Goal: Information Seeking & Learning: Check status

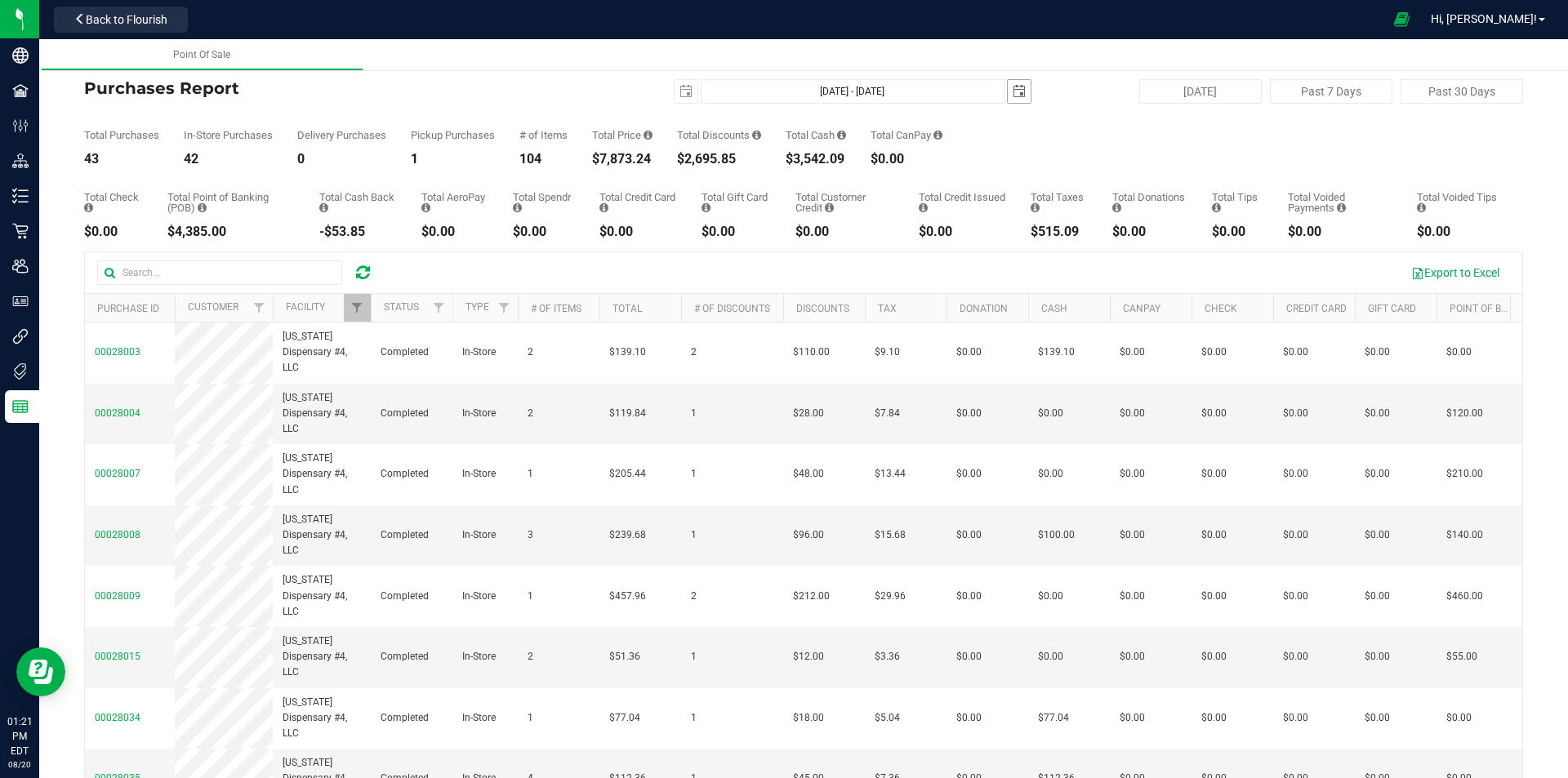
click at [1016, 86] on span "select" at bounding box center [1018, 91] width 13 height 13
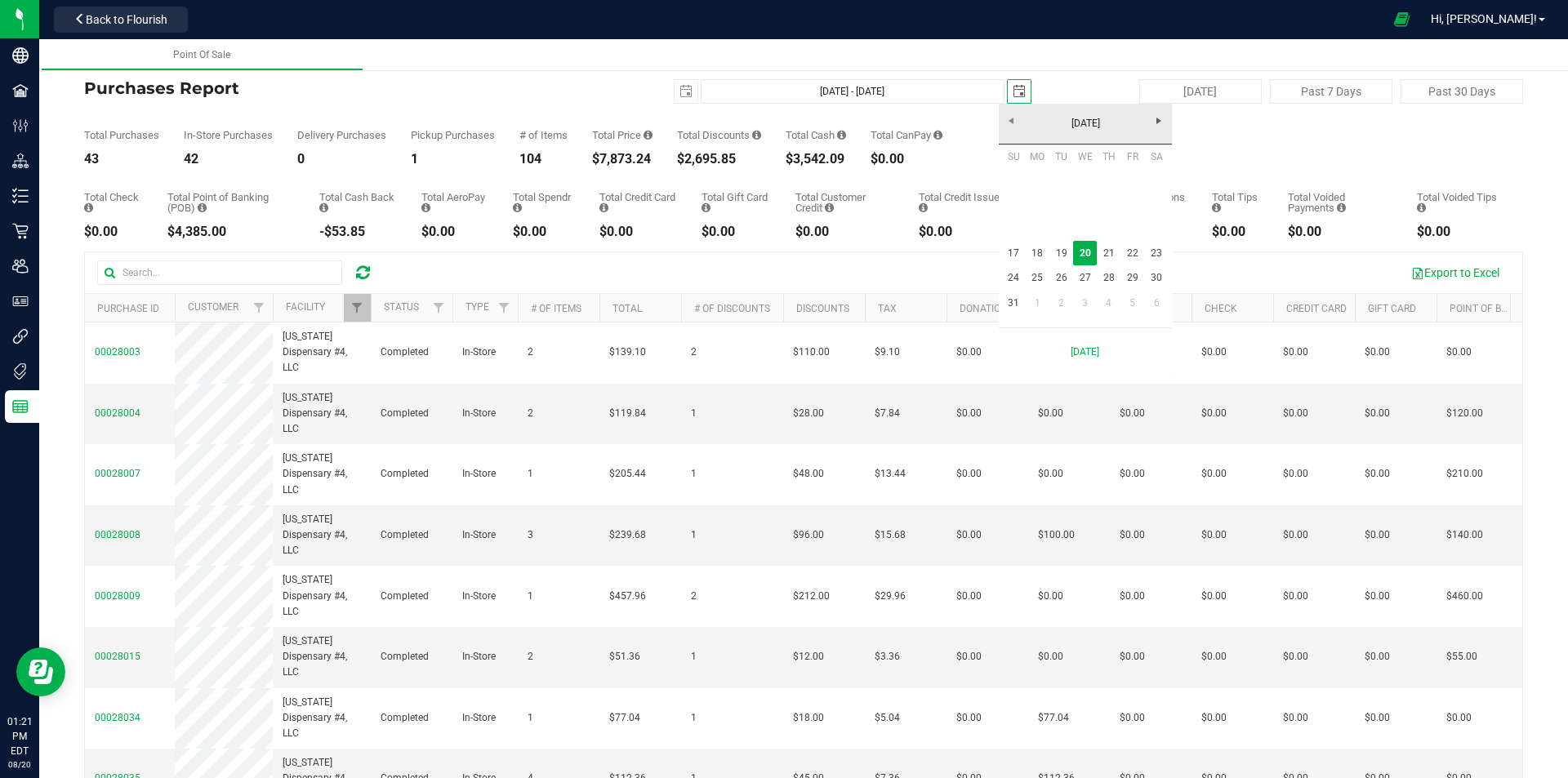
scroll to position [0, 40]
click at [1087, 254] on link "20" at bounding box center [1085, 254] width 24 height 26
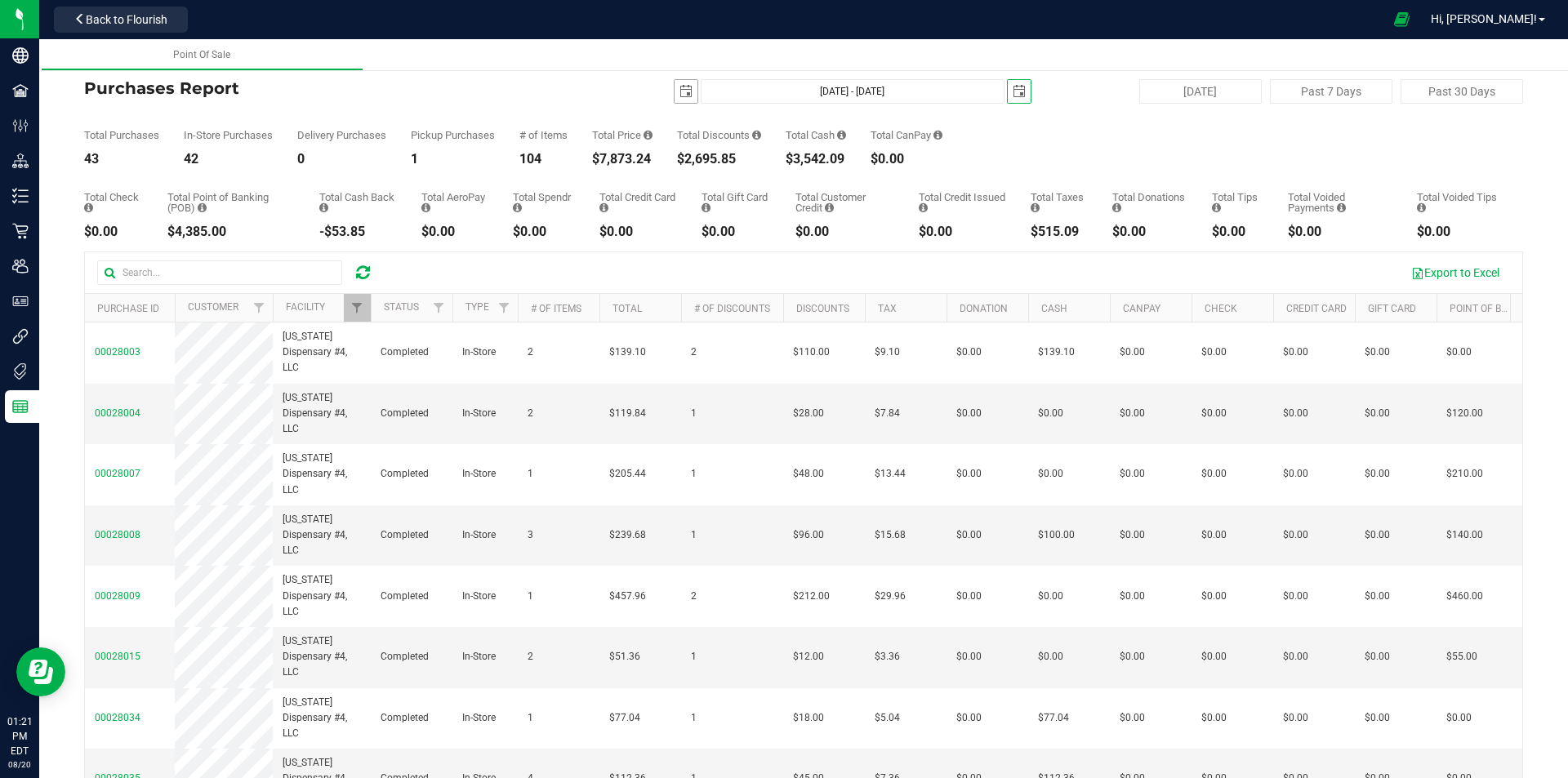
click at [680, 93] on span "select" at bounding box center [686, 91] width 13 height 13
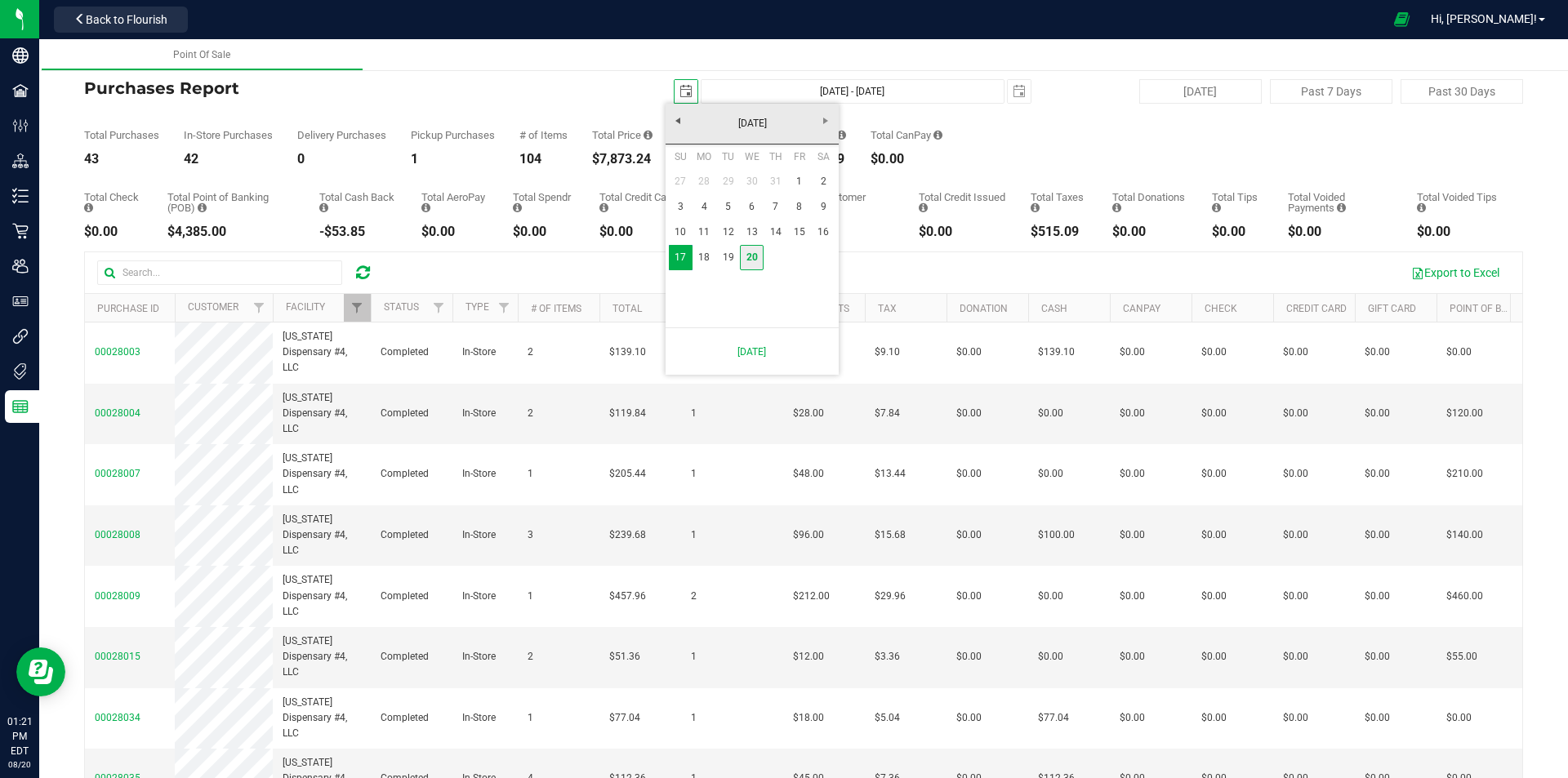
click at [754, 256] on link "20" at bounding box center [751, 258] width 24 height 26
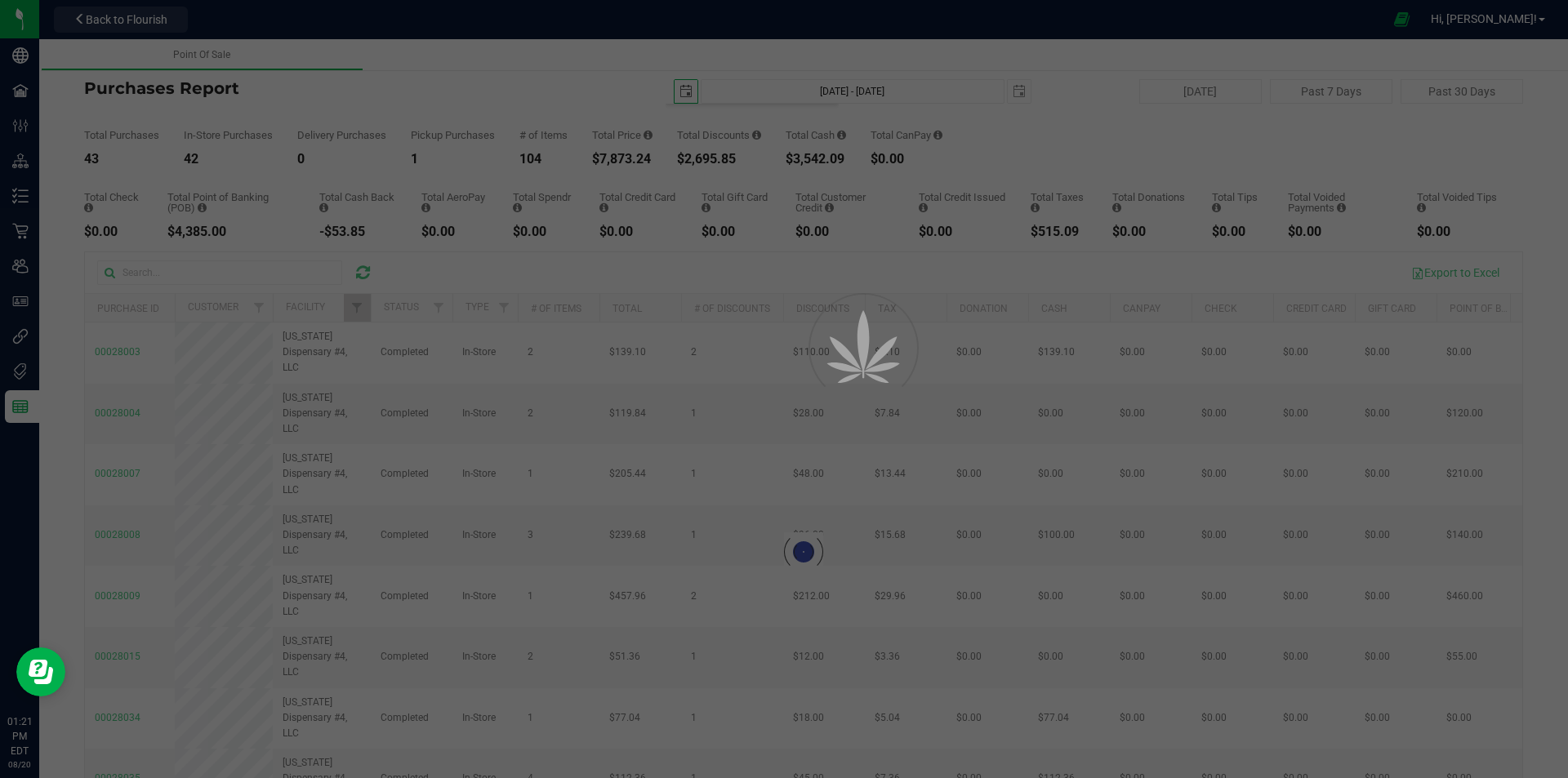
type input "[DATE]"
type input "[DATE] - [DATE]"
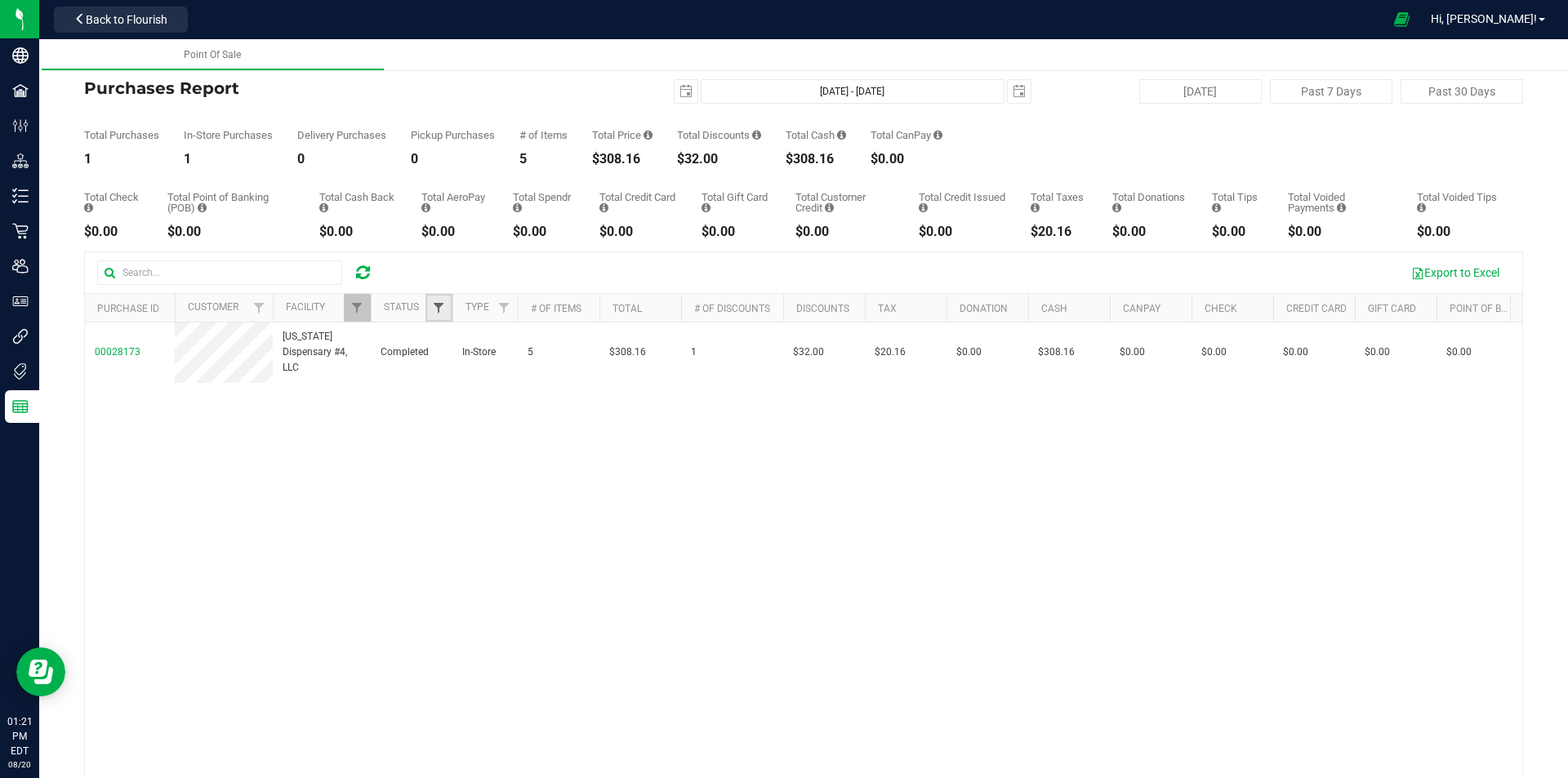
click at [437, 302] on span "Filter" at bounding box center [438, 307] width 13 height 13
click at [353, 298] on link "Filter" at bounding box center [357, 308] width 27 height 28
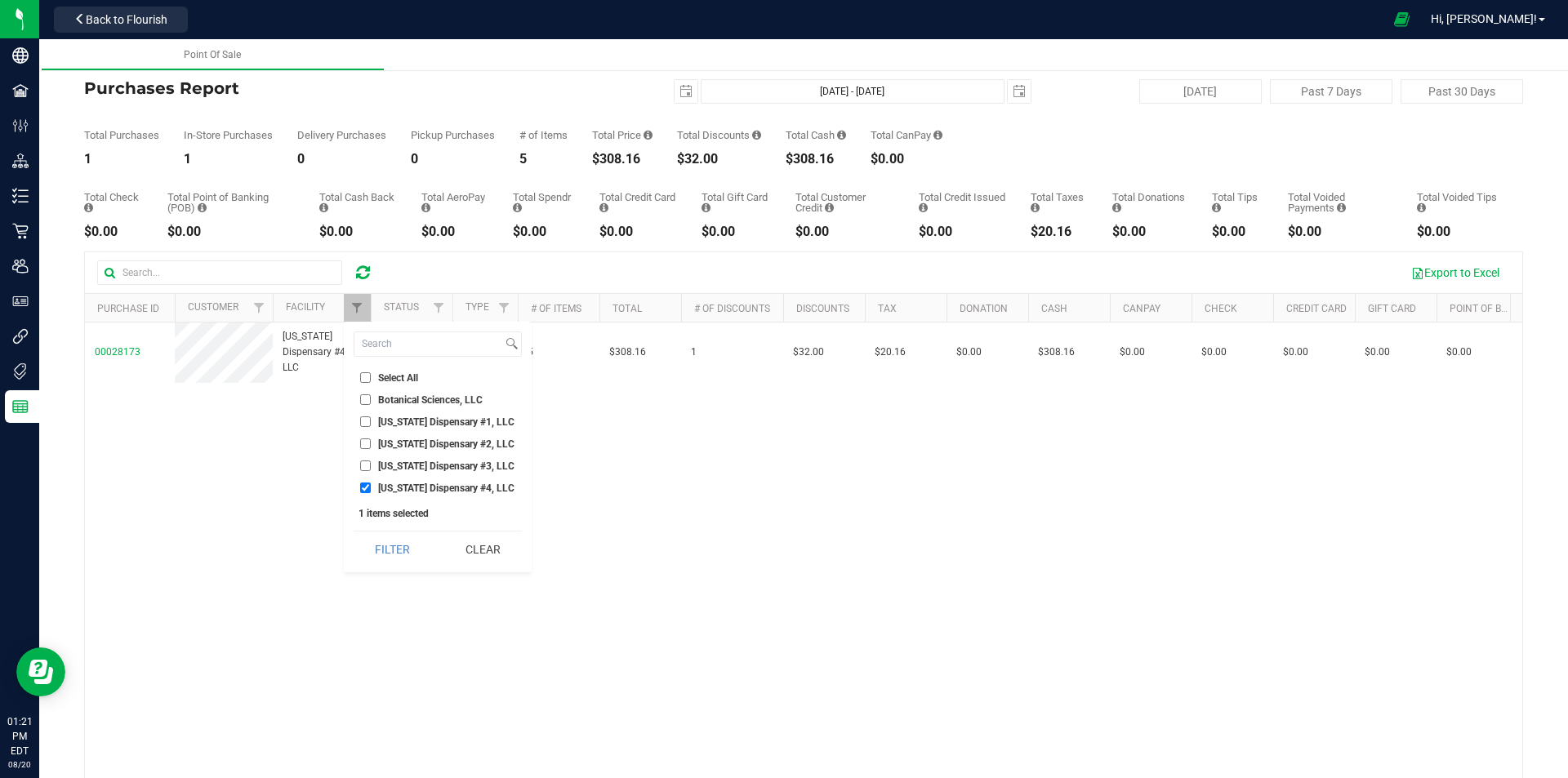
click at [365, 484] on input "[US_STATE] Dispensary #4, LLC" at bounding box center [365, 487] width 11 height 11
checkbox input "false"
click at [364, 463] on input "[US_STATE] Dispensary #3, LLC" at bounding box center [365, 466] width 11 height 11
checkbox input "true"
click at [393, 546] on button "Filter" at bounding box center [393, 550] width 79 height 35
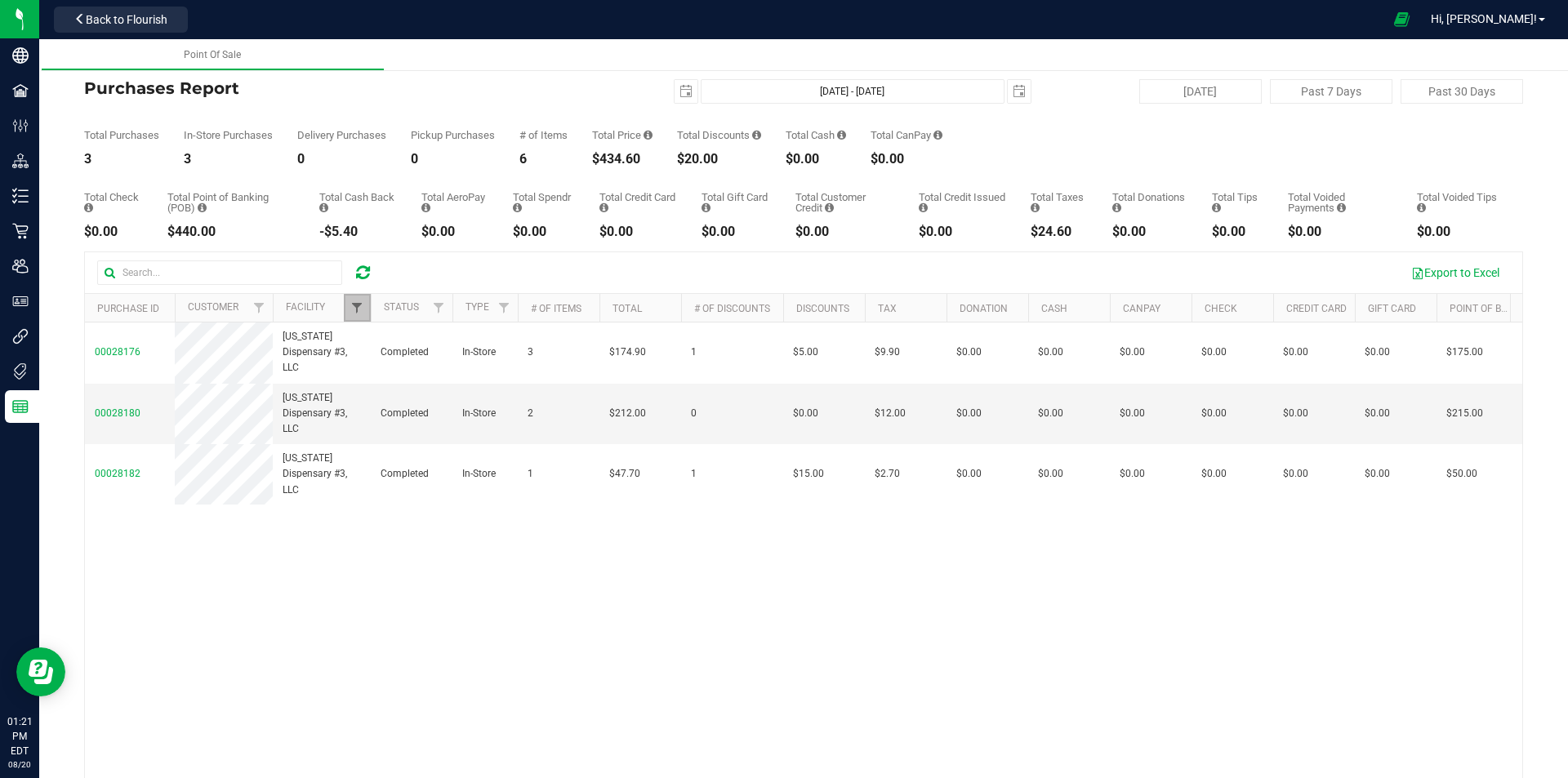
click at [354, 302] on span "Filter" at bounding box center [357, 307] width 13 height 13
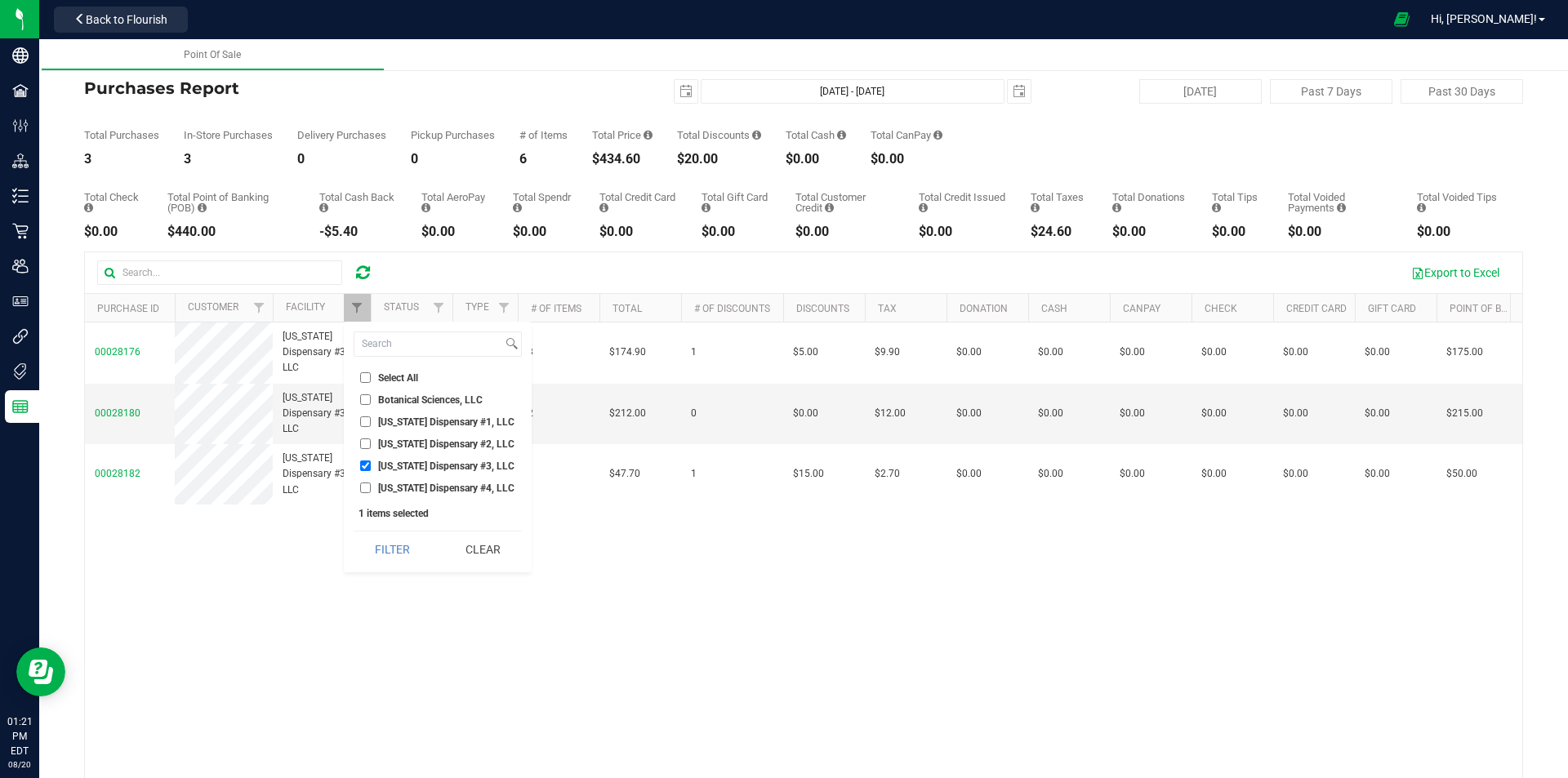
click at [364, 441] on input "[US_STATE] Dispensary #2, LLC" at bounding box center [365, 443] width 11 height 11
checkbox input "true"
click at [365, 464] on input "[US_STATE] Dispensary #3, LLC" at bounding box center [365, 466] width 11 height 11
checkbox input "false"
click at [387, 543] on button "Filter" at bounding box center [393, 550] width 79 height 35
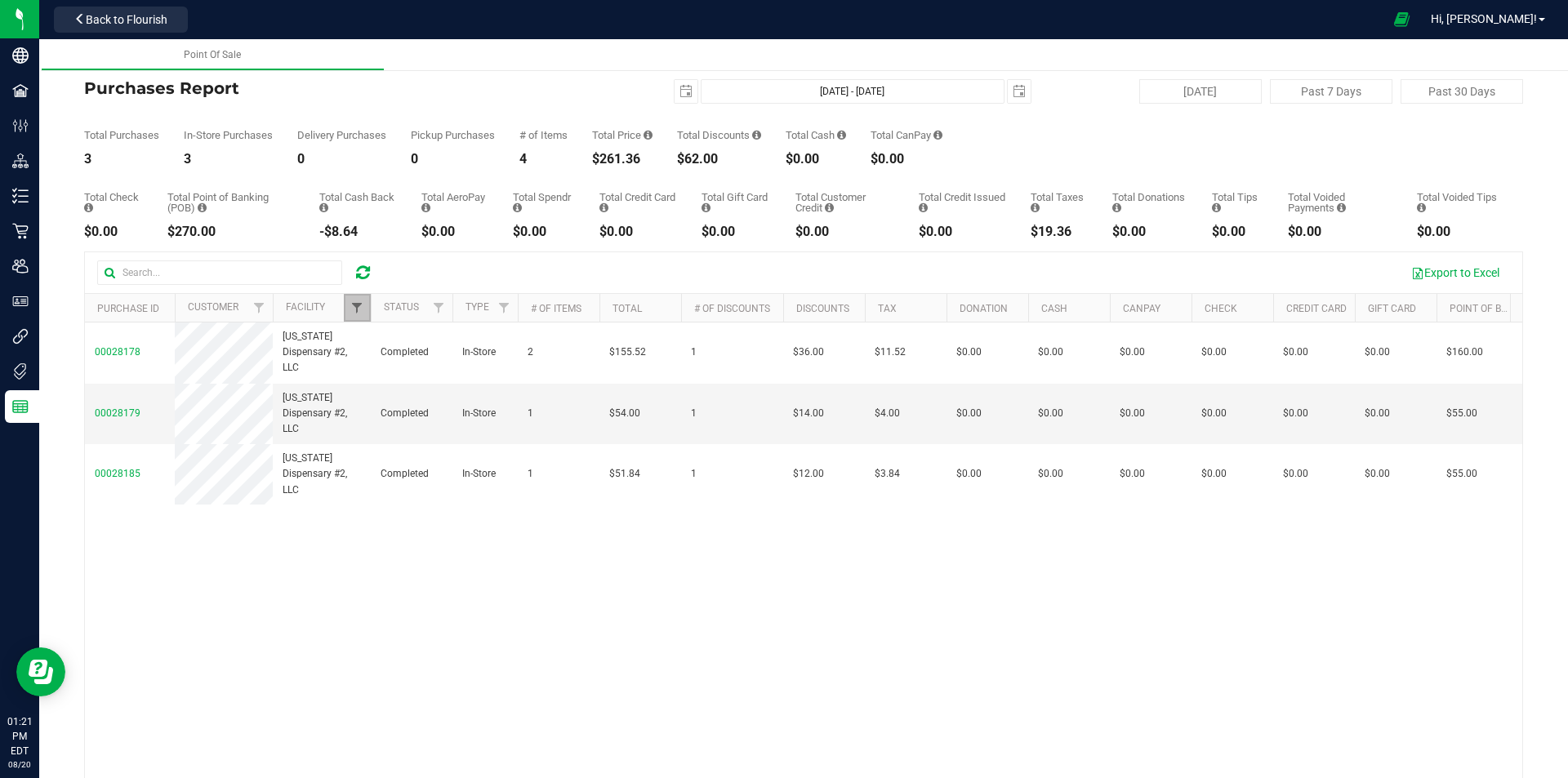
click at [358, 307] on span "Filter" at bounding box center [357, 307] width 13 height 13
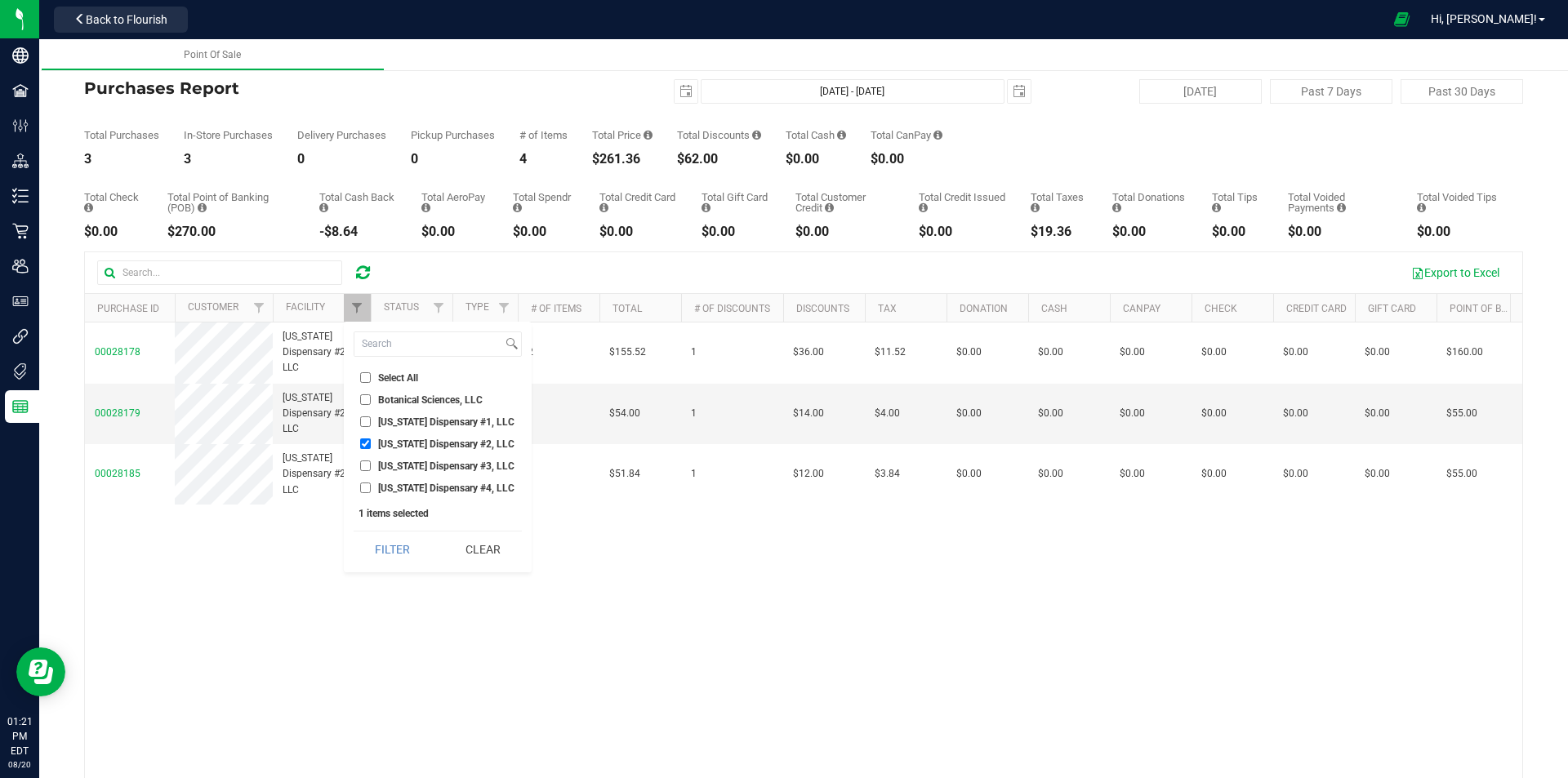
click at [363, 421] on input "[US_STATE] Dispensary #1, LLC" at bounding box center [365, 421] width 11 height 11
checkbox input "true"
click at [361, 445] on input "[US_STATE] Dispensary #2, LLC" at bounding box center [365, 443] width 11 height 11
checkbox input "false"
click at [401, 544] on button "Filter" at bounding box center [393, 550] width 79 height 35
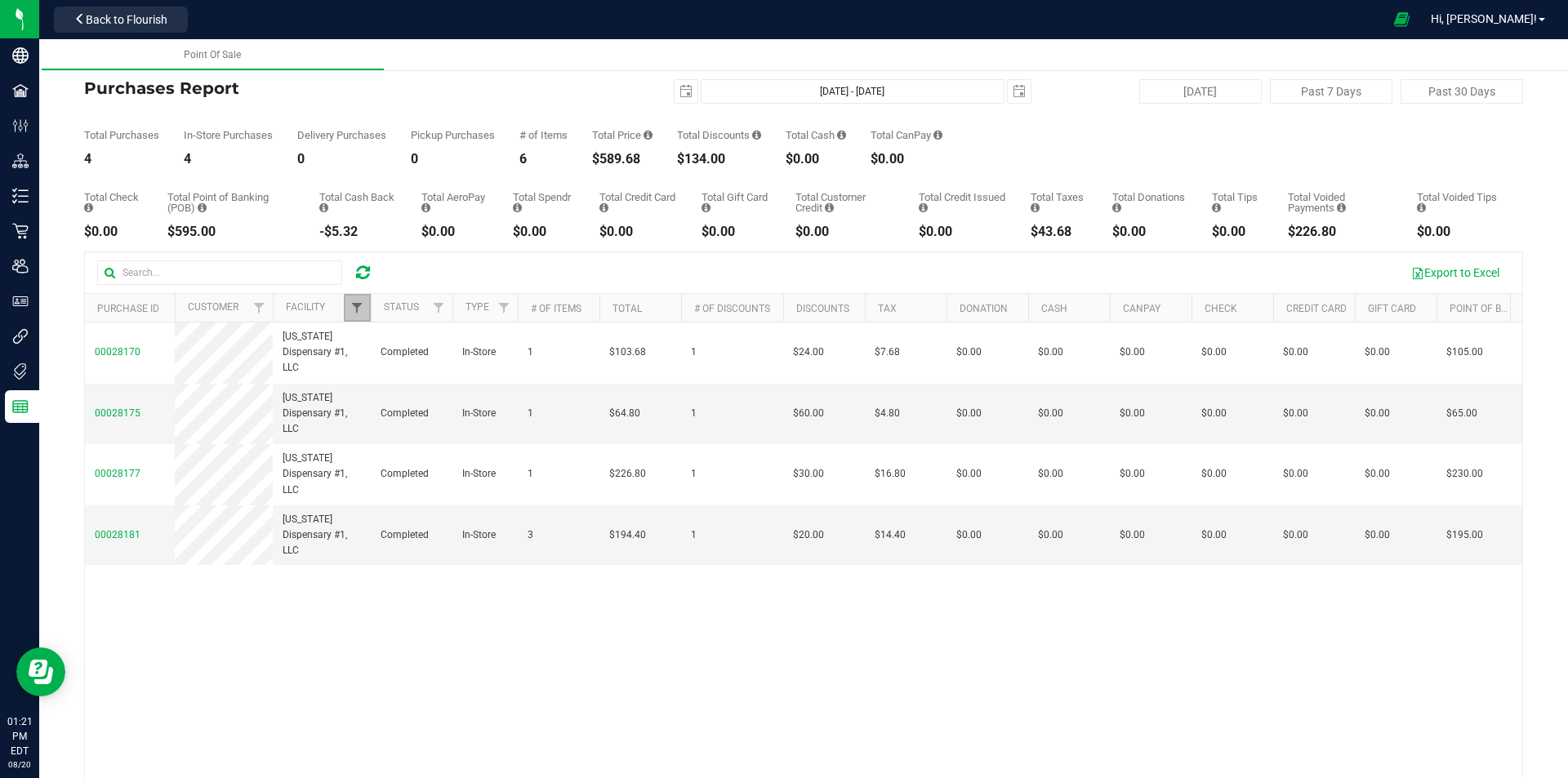
click at [357, 307] on span "Filter" at bounding box center [357, 307] width 13 height 13
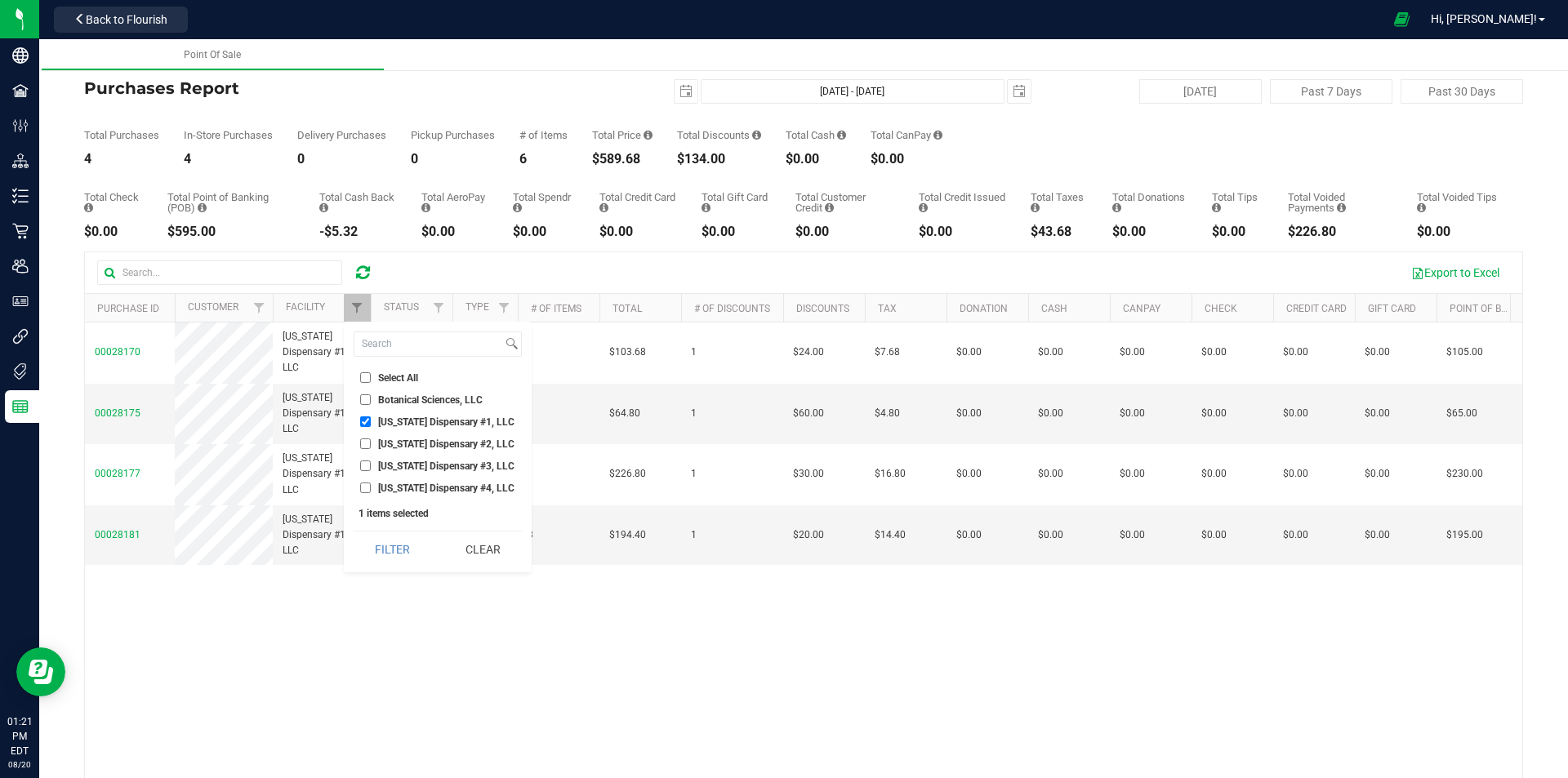
drag, startPoint x: 363, startPoint y: 485, endPoint x: 370, endPoint y: 450, distance: 35.7
click at [363, 483] on input "[US_STATE] Dispensary #4, LLC" at bounding box center [365, 487] width 11 height 11
checkbox input "true"
click at [365, 419] on input "[US_STATE] Dispensary #1, LLC" at bounding box center [365, 421] width 11 height 11
checkbox input "false"
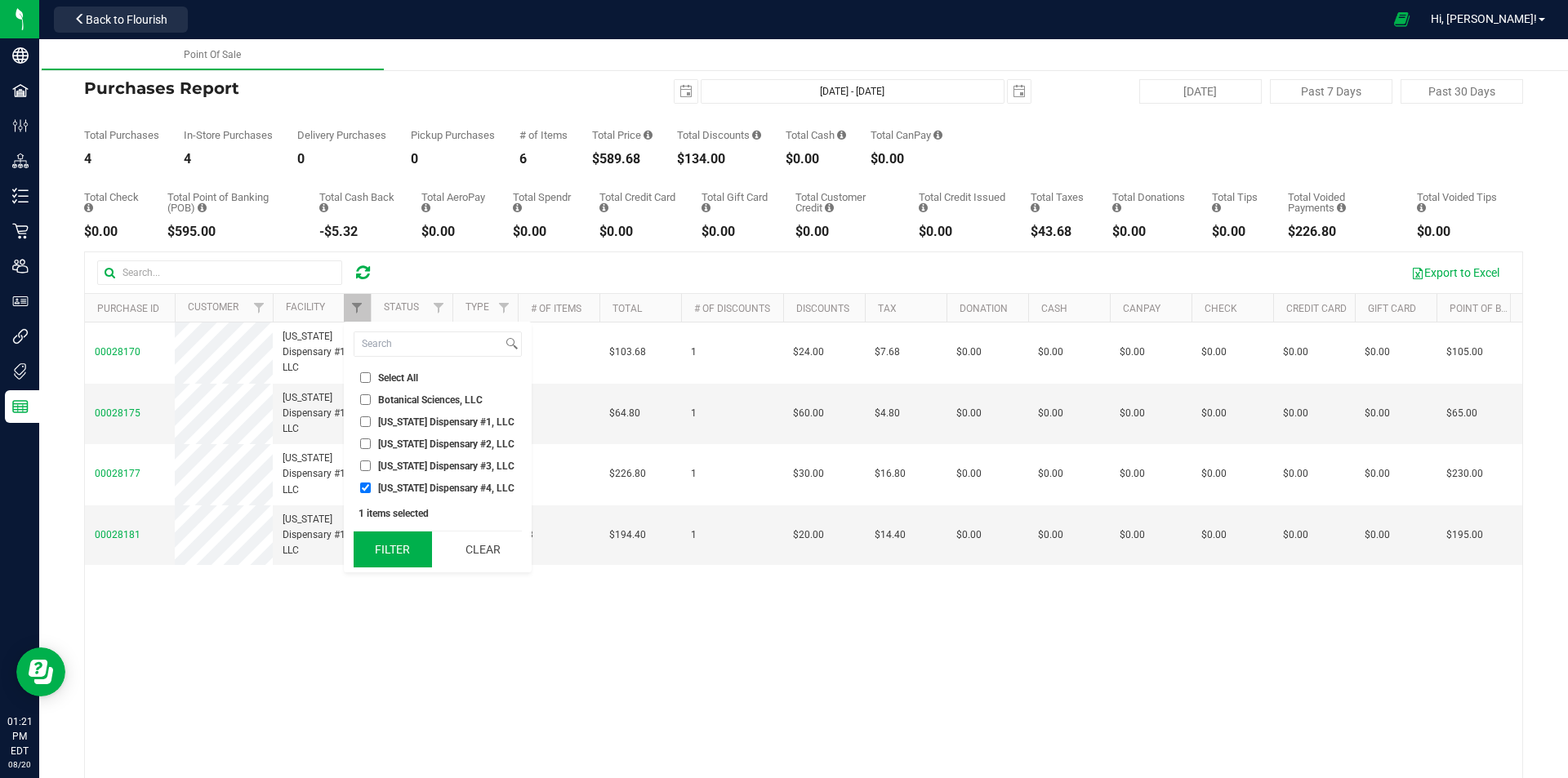
click at [400, 543] on button "Filter" at bounding box center [393, 550] width 79 height 35
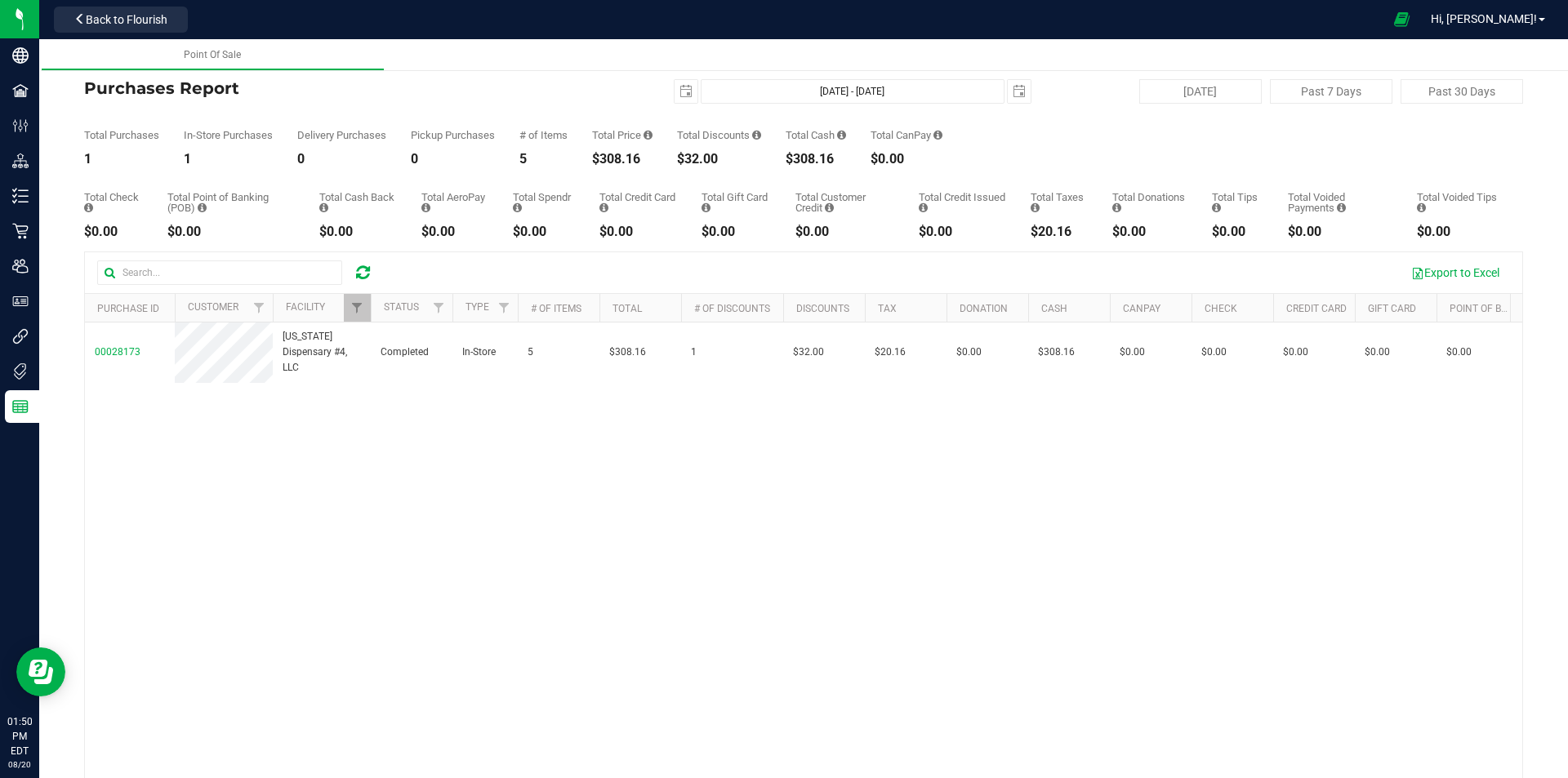
click at [359, 269] on icon at bounding box center [363, 273] width 14 height 17
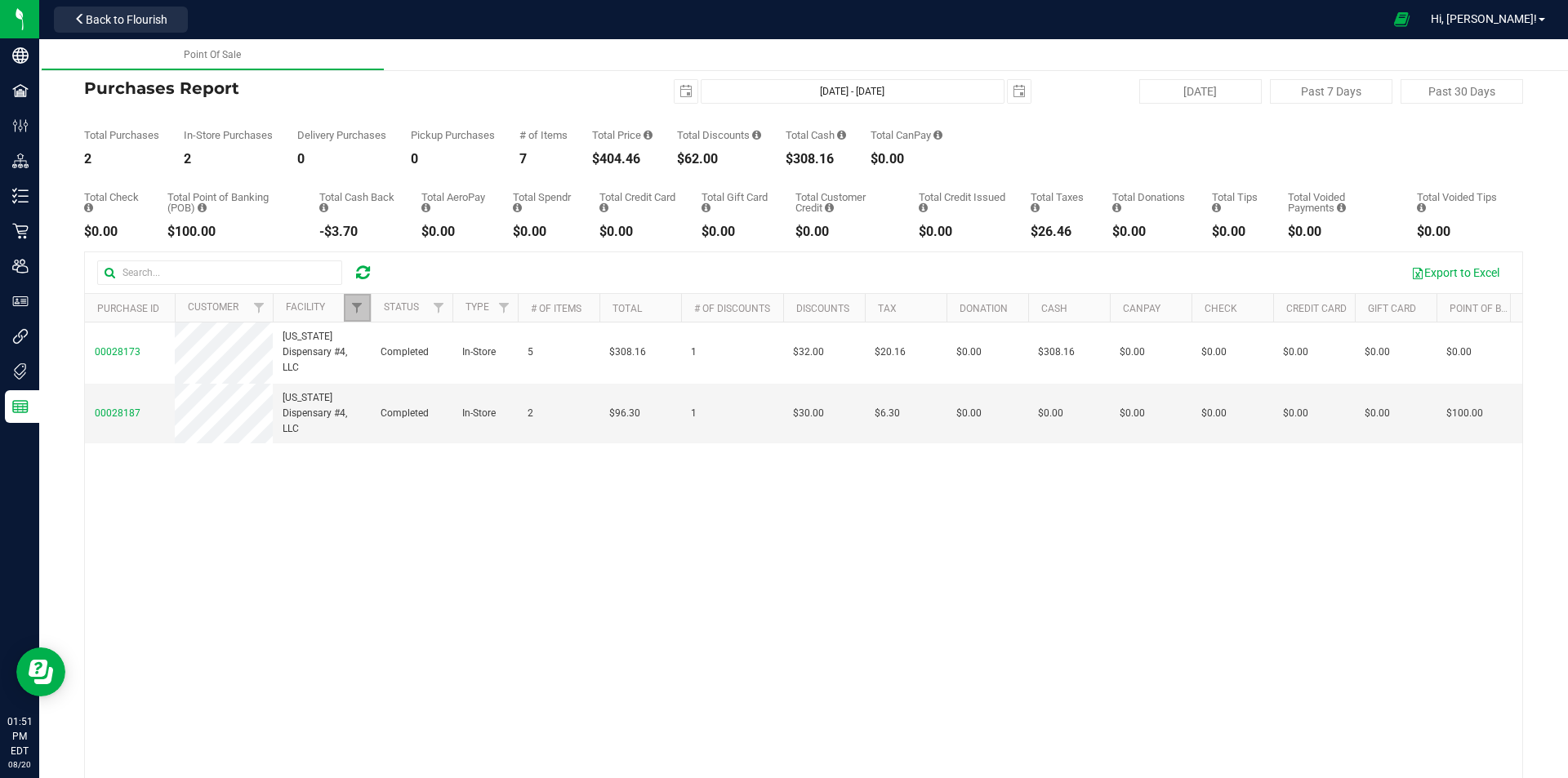
click at [346, 306] on link "Filter" at bounding box center [357, 308] width 27 height 28
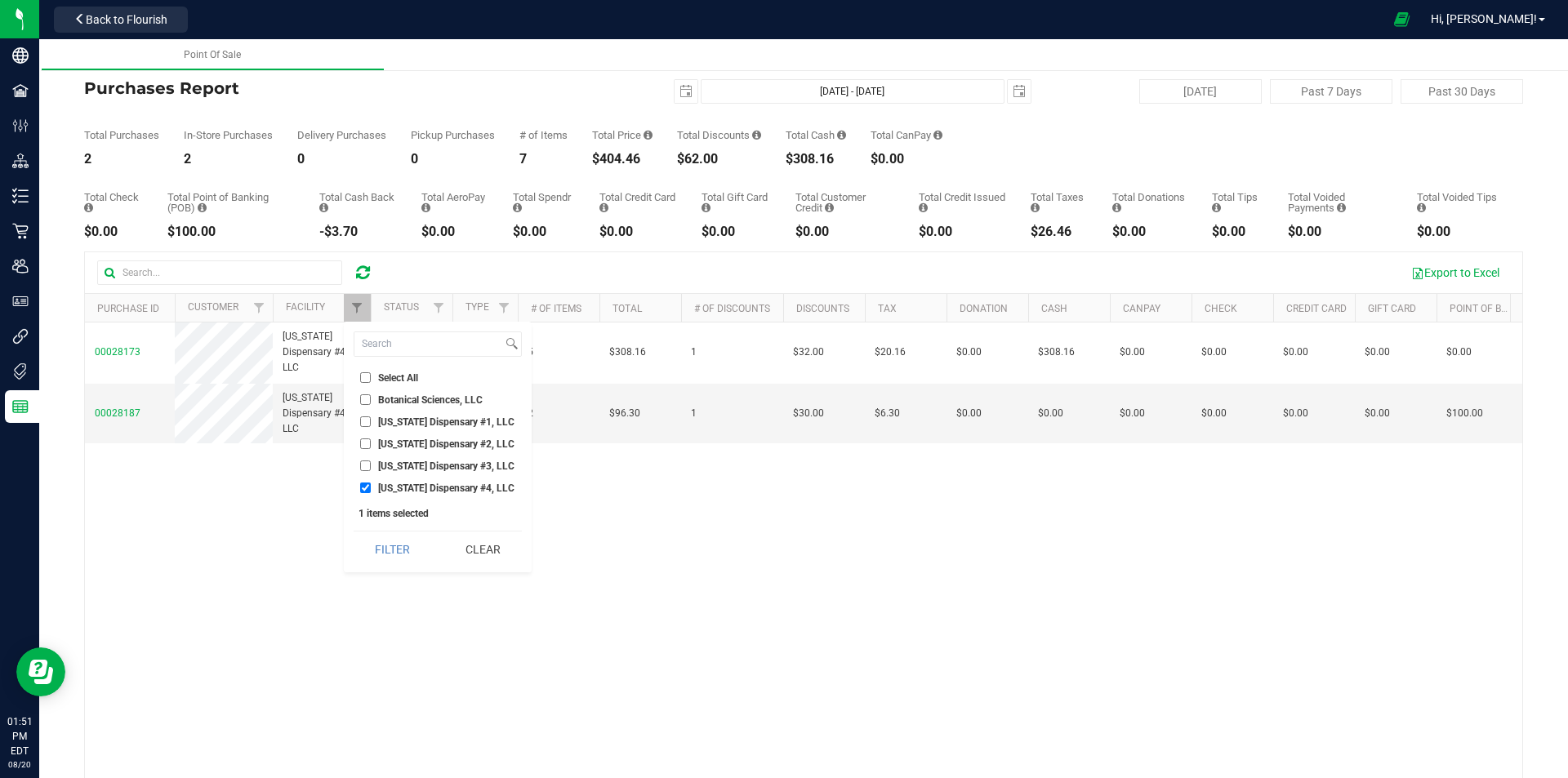
click at [375, 486] on label "[US_STATE] Dispensary #4, LLC" at bounding box center [437, 487] width 155 height 11
click at [370, 486] on input "[US_STATE] Dispensary #4, LLC" at bounding box center [365, 487] width 11 height 11
checkbox input "false"
click at [376, 465] on label "[US_STATE] Dispensary #3, LLC" at bounding box center [437, 466] width 155 height 11
click at [370, 465] on input "[US_STATE] Dispensary #3, LLC" at bounding box center [365, 466] width 11 height 11
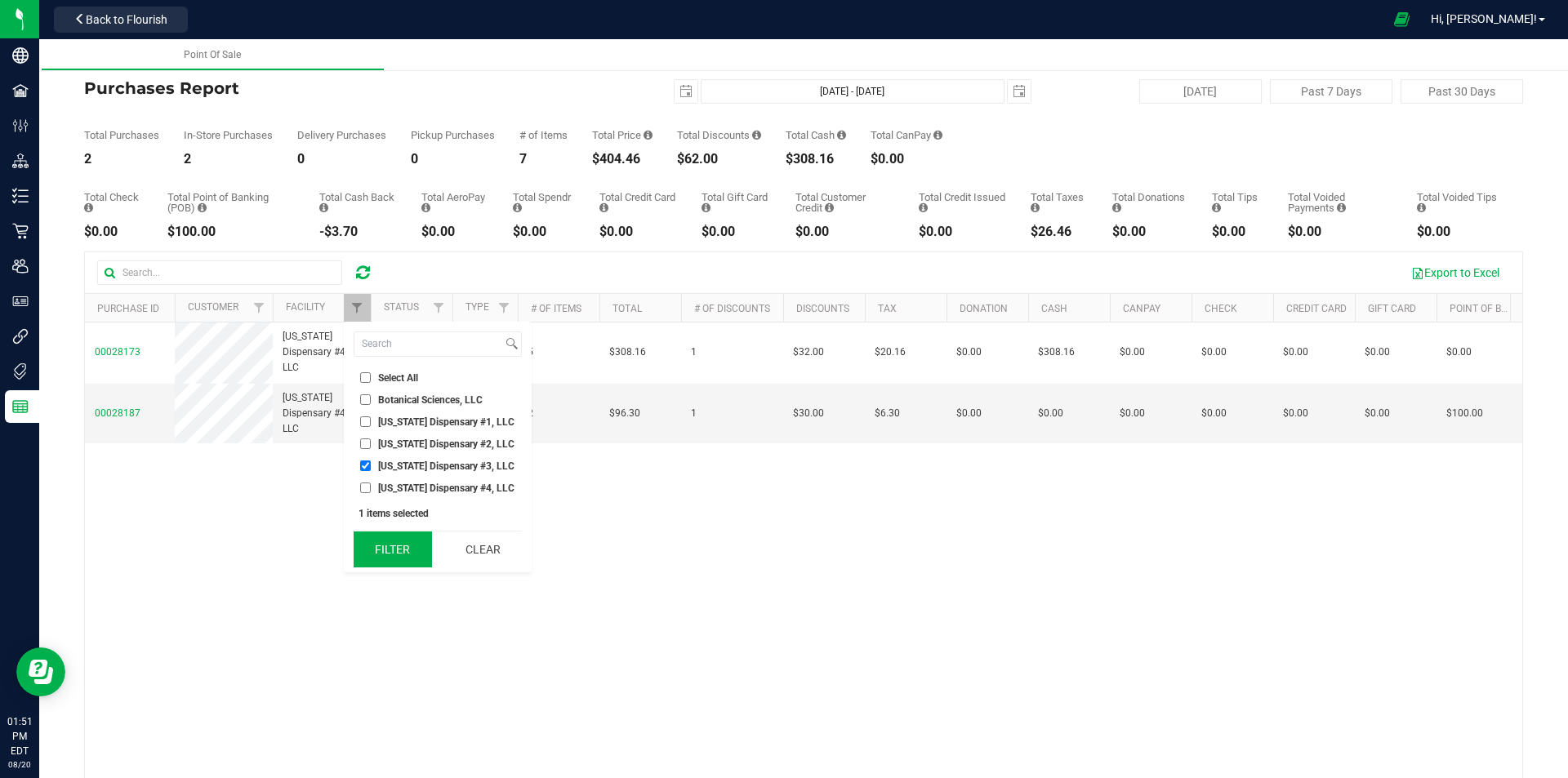
click at [368, 550] on button "Filter" at bounding box center [393, 550] width 79 height 35
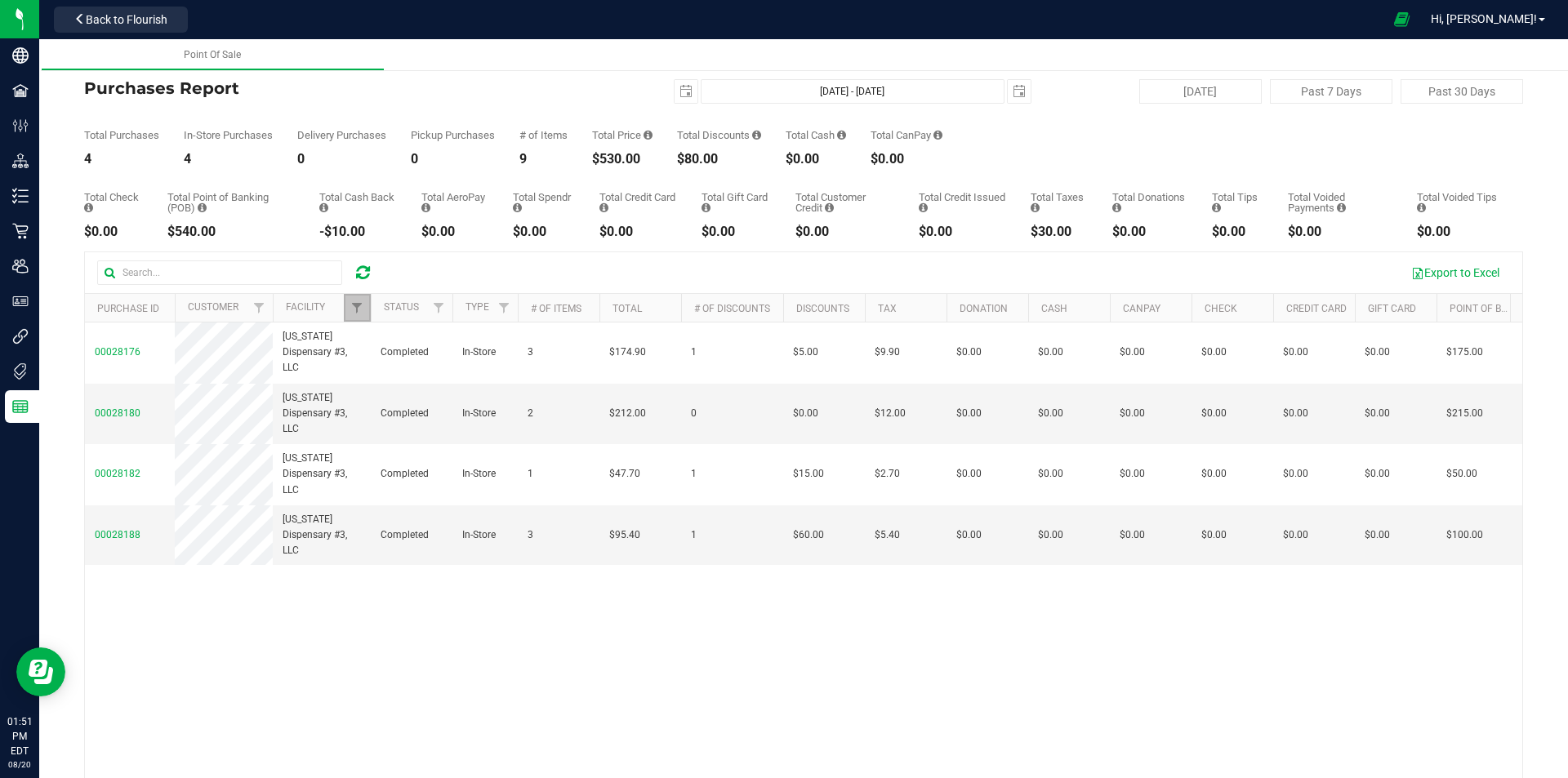
click at [349, 300] on link "Filter" at bounding box center [357, 308] width 27 height 28
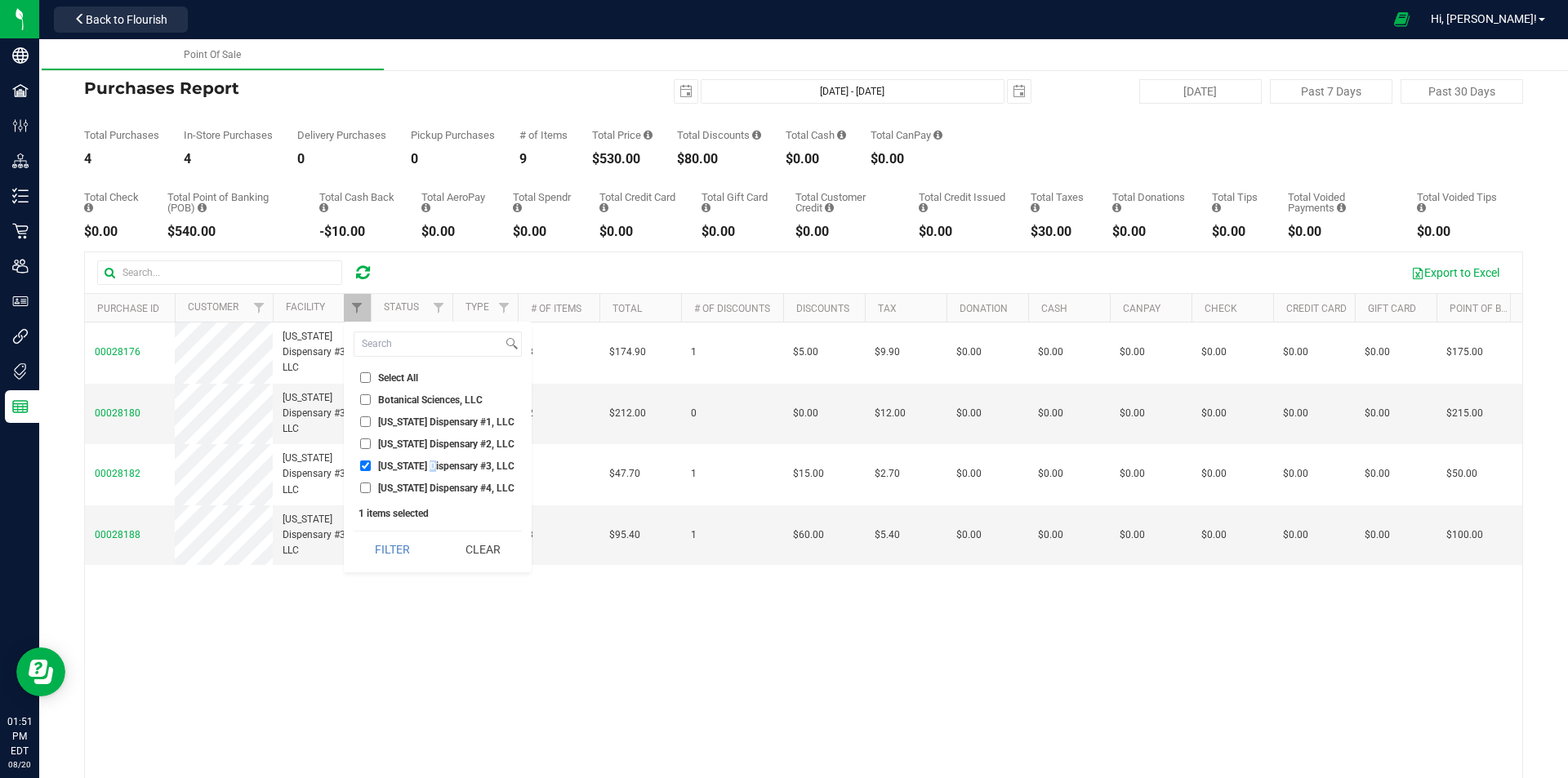
click at [432, 467] on span "[US_STATE] Dispensary #3, LLC" at bounding box center [446, 467] width 136 height 10
click at [428, 459] on li "[US_STATE] Dispensary #3, LLC" at bounding box center [437, 465] width 168 height 17
click at [428, 464] on span "[US_STATE] Dispensary #3, LLC" at bounding box center [446, 467] width 136 height 10
click at [370, 464] on input "[US_STATE] Dispensary #3, LLC" at bounding box center [365, 466] width 11 height 11
checkbox input "false"
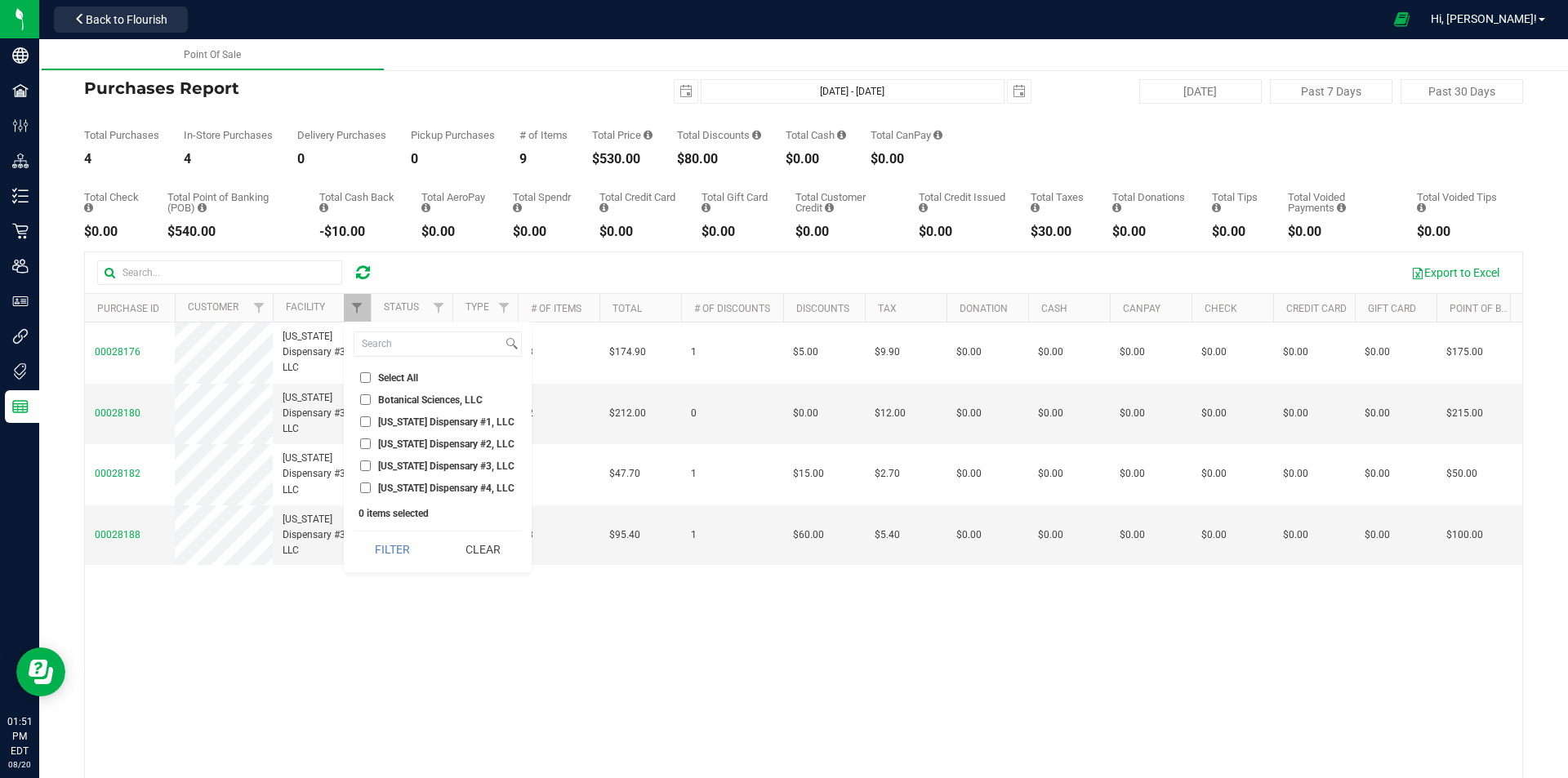
click at [424, 445] on span "[US_STATE] Dispensary #2, LLC" at bounding box center [446, 444] width 136 height 10
click at [370, 445] on input "[US_STATE] Dispensary #2, LLC" at bounding box center [365, 443] width 11 height 11
click at [393, 544] on button "Filter" at bounding box center [393, 550] width 79 height 35
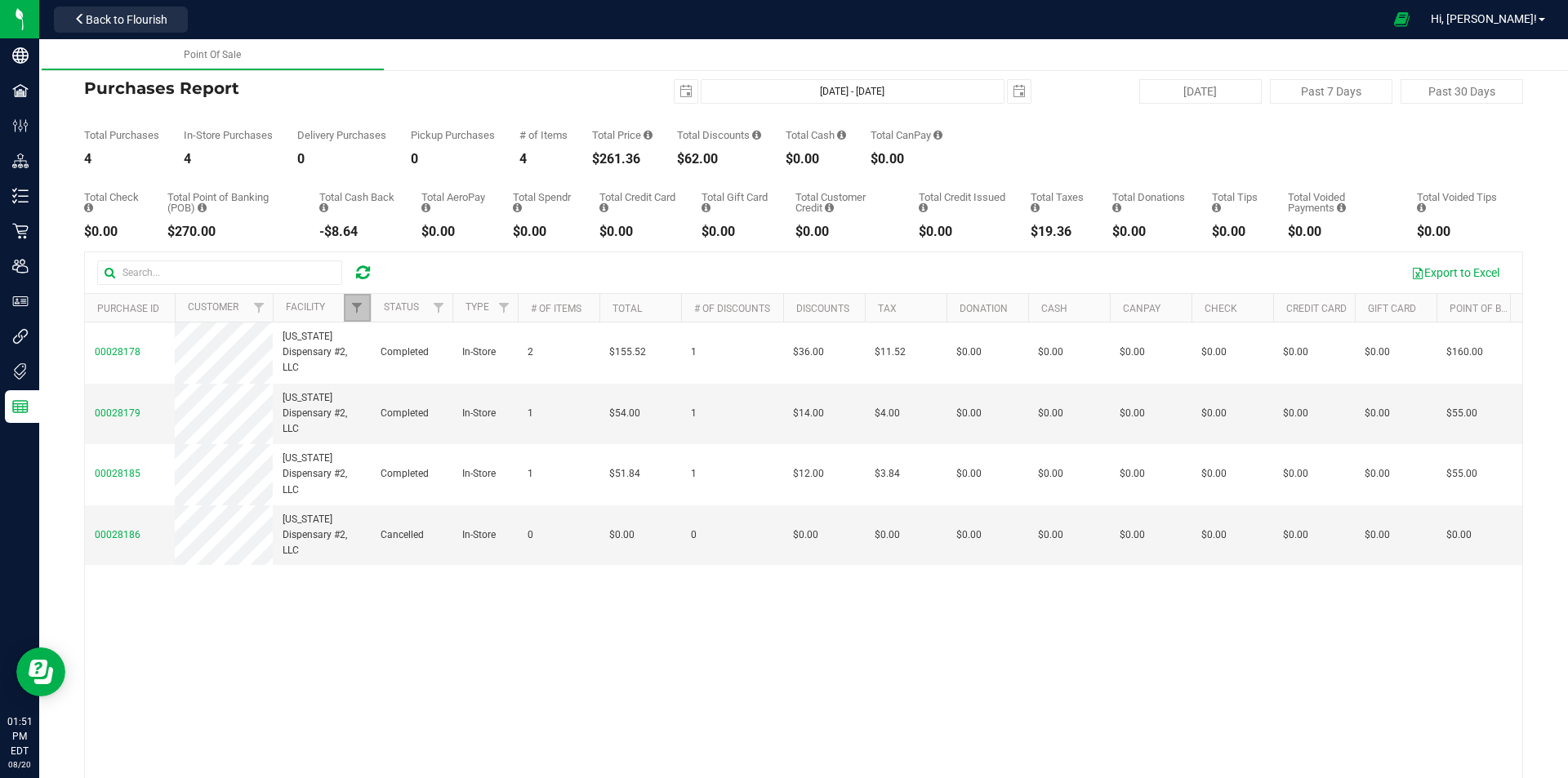
click at [347, 313] on link "Filter" at bounding box center [357, 308] width 27 height 28
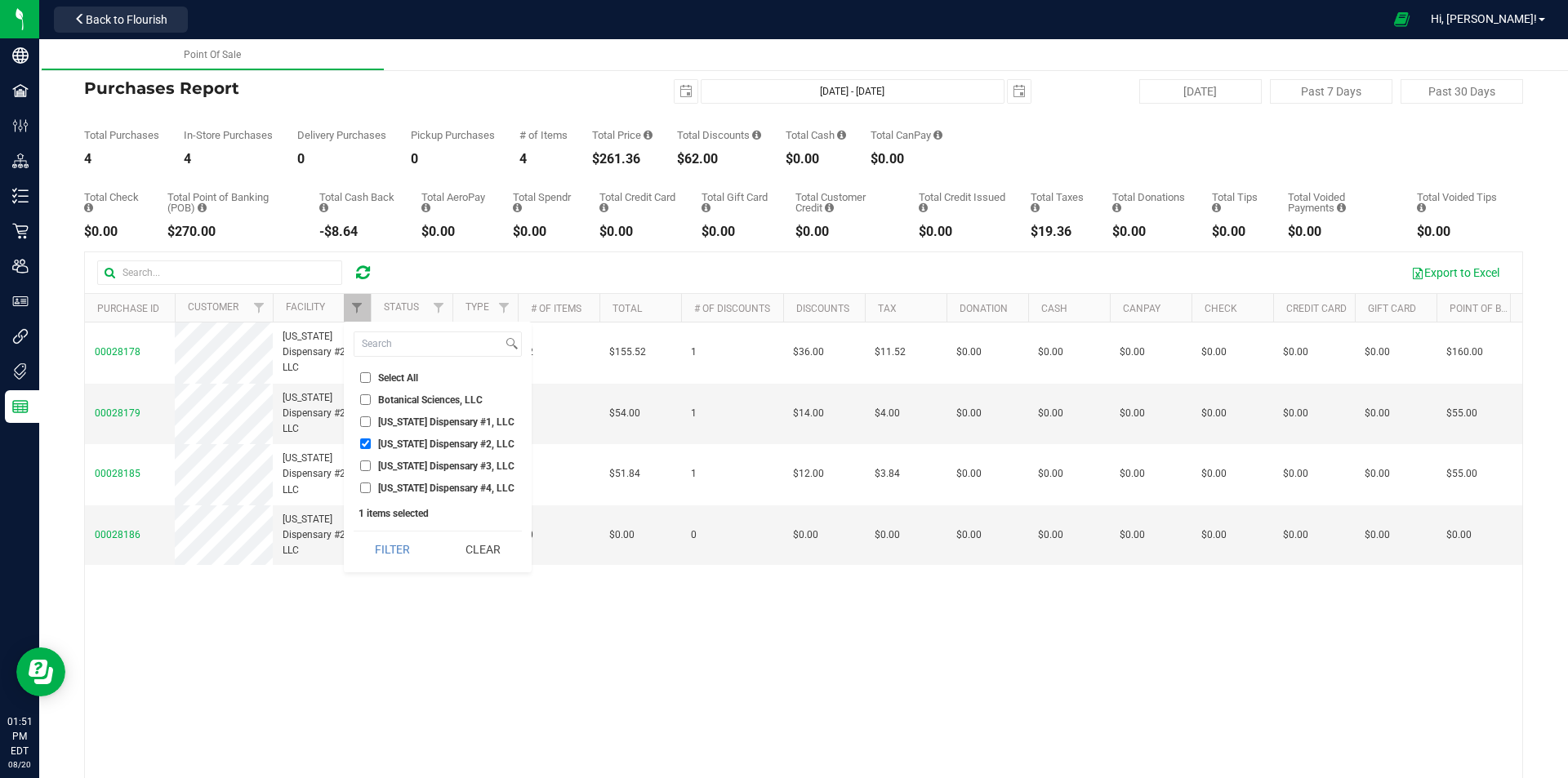
click at [409, 444] on span "[US_STATE] Dispensary #2, LLC" at bounding box center [446, 444] width 136 height 10
click at [370, 444] on input "[US_STATE] Dispensary #2, LLC" at bounding box center [365, 443] width 11 height 11
checkbox input "false"
click at [406, 428] on li "[US_STATE] Dispensary #1, LLC" at bounding box center [437, 421] width 168 height 17
click at [380, 419] on span "[US_STATE] Dispensary #1, LLC" at bounding box center [446, 422] width 136 height 10
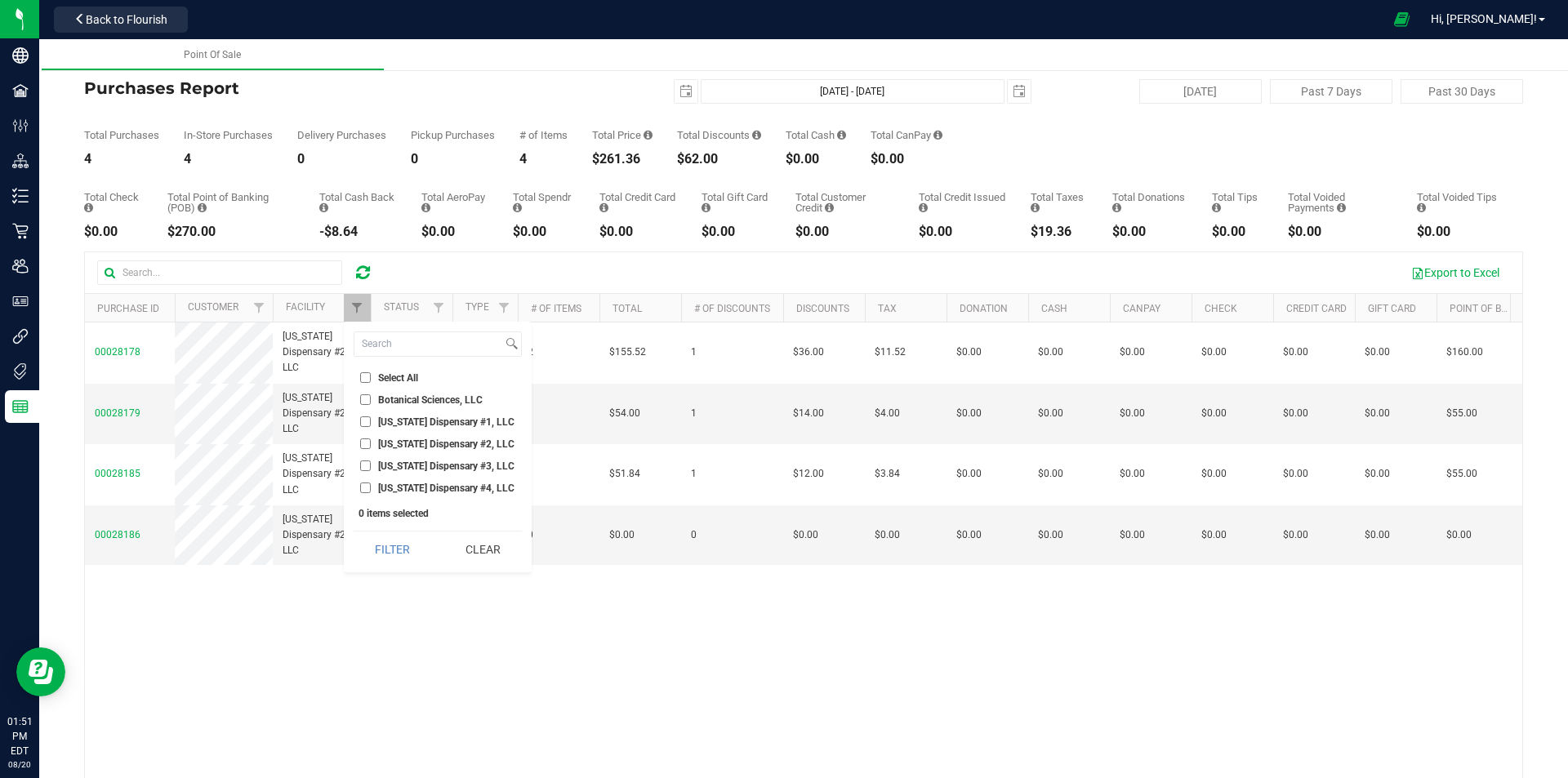
click at [370, 419] on input "[US_STATE] Dispensary #1, LLC" at bounding box center [365, 421] width 11 height 11
click at [386, 544] on button "Filter" at bounding box center [393, 550] width 79 height 35
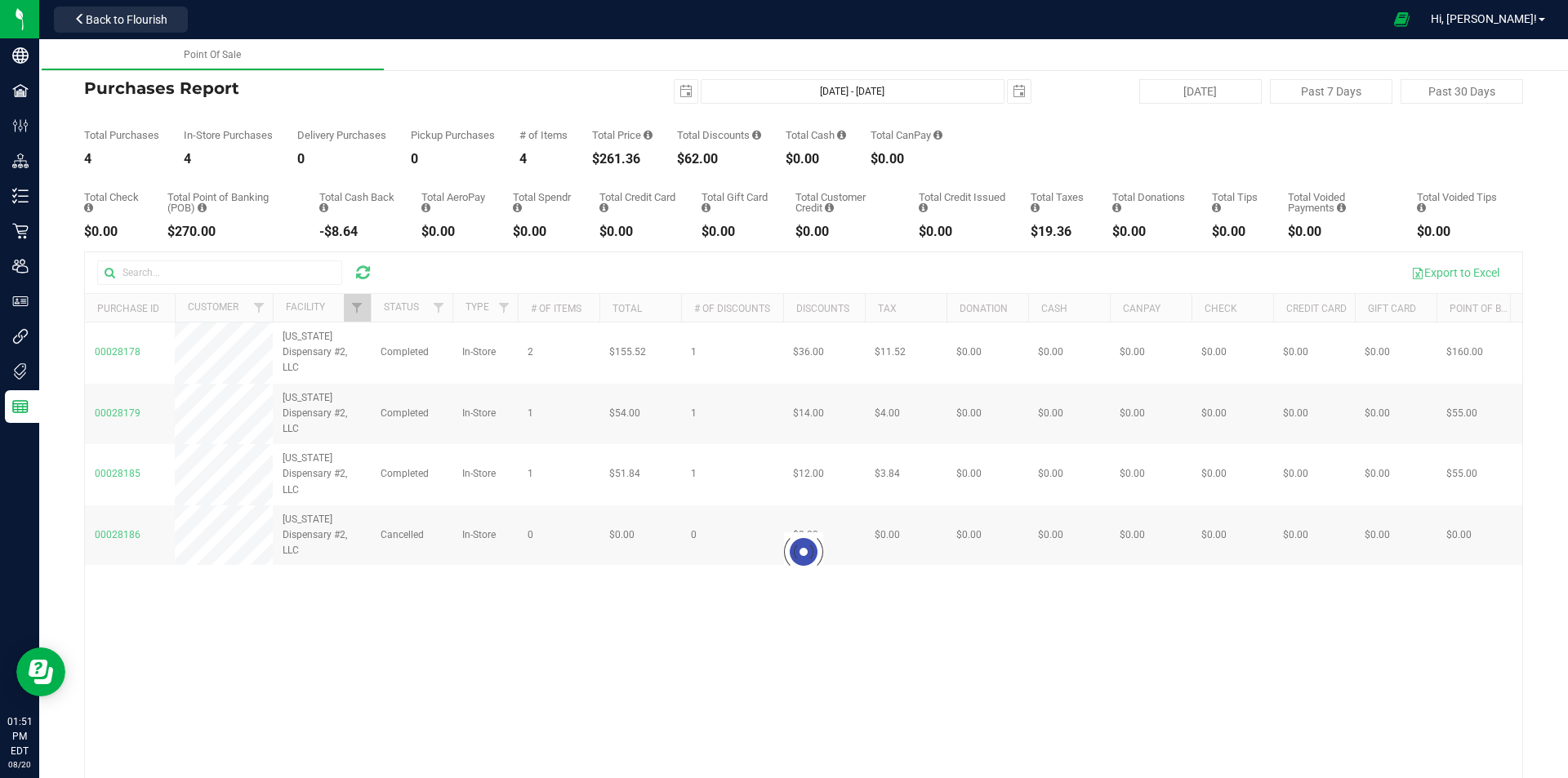
checkbox input "true"
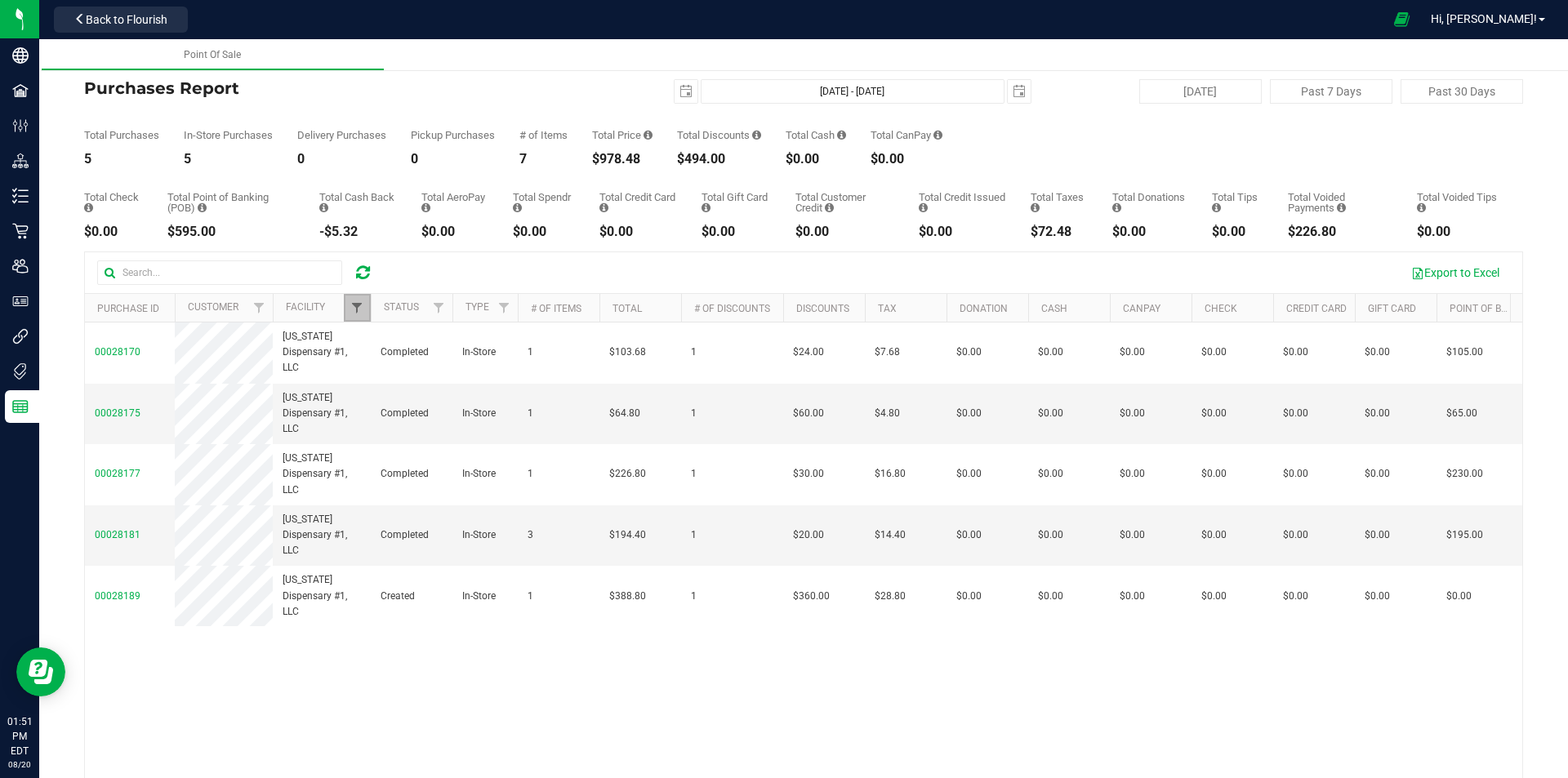
click at [353, 308] on span "Filter" at bounding box center [357, 307] width 13 height 13
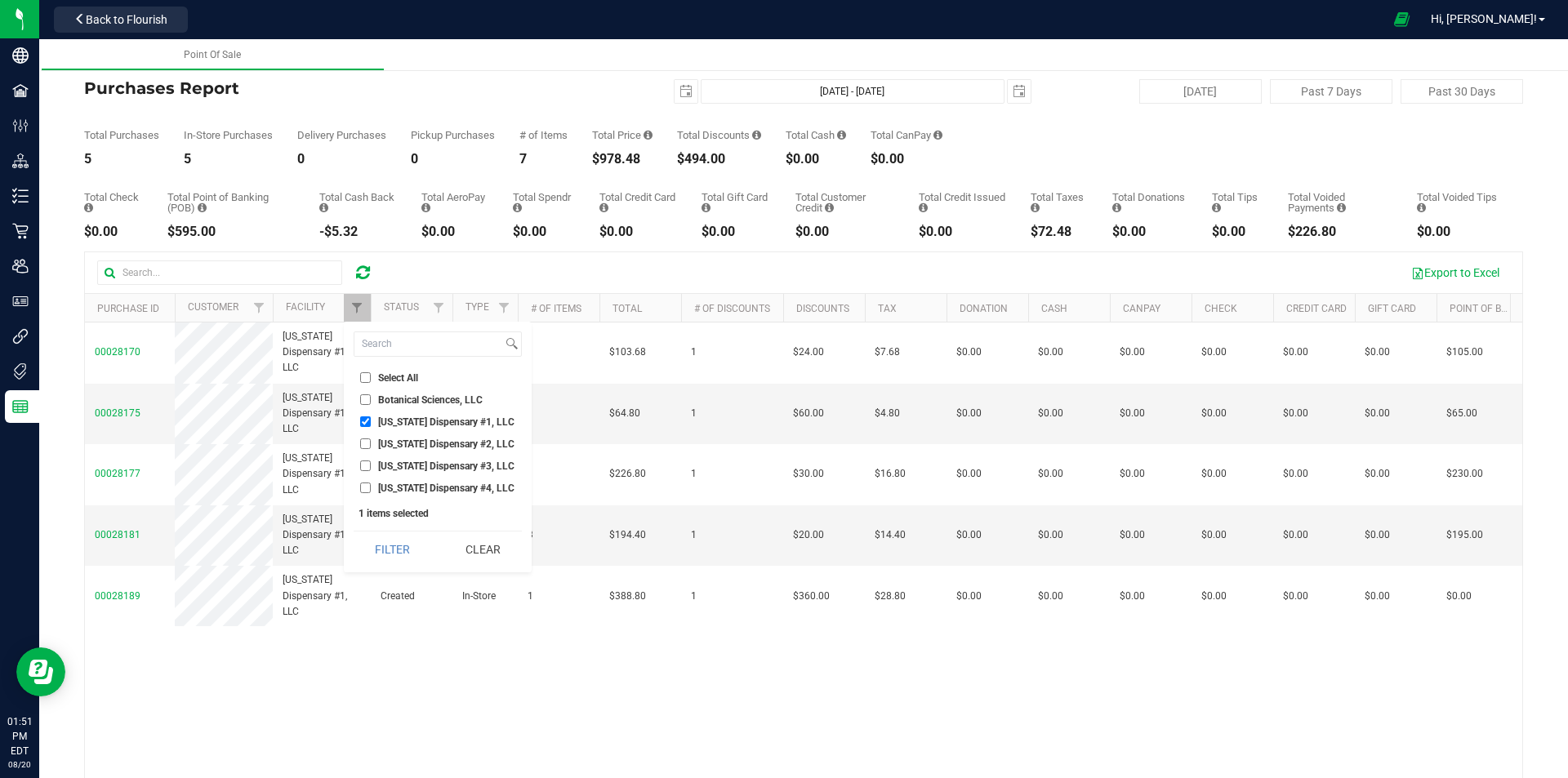
click at [387, 494] on li "[US_STATE] Dispensary #4, LLC" at bounding box center [437, 487] width 168 height 17
click at [383, 480] on li "[US_STATE] Dispensary #4, LLC" at bounding box center [437, 487] width 168 height 17
click at [362, 486] on input "[US_STATE] Dispensary #4, LLC" at bounding box center [365, 487] width 11 height 11
checkbox input "true"
click at [362, 419] on input "[US_STATE] Dispensary #1, LLC" at bounding box center [365, 421] width 11 height 11
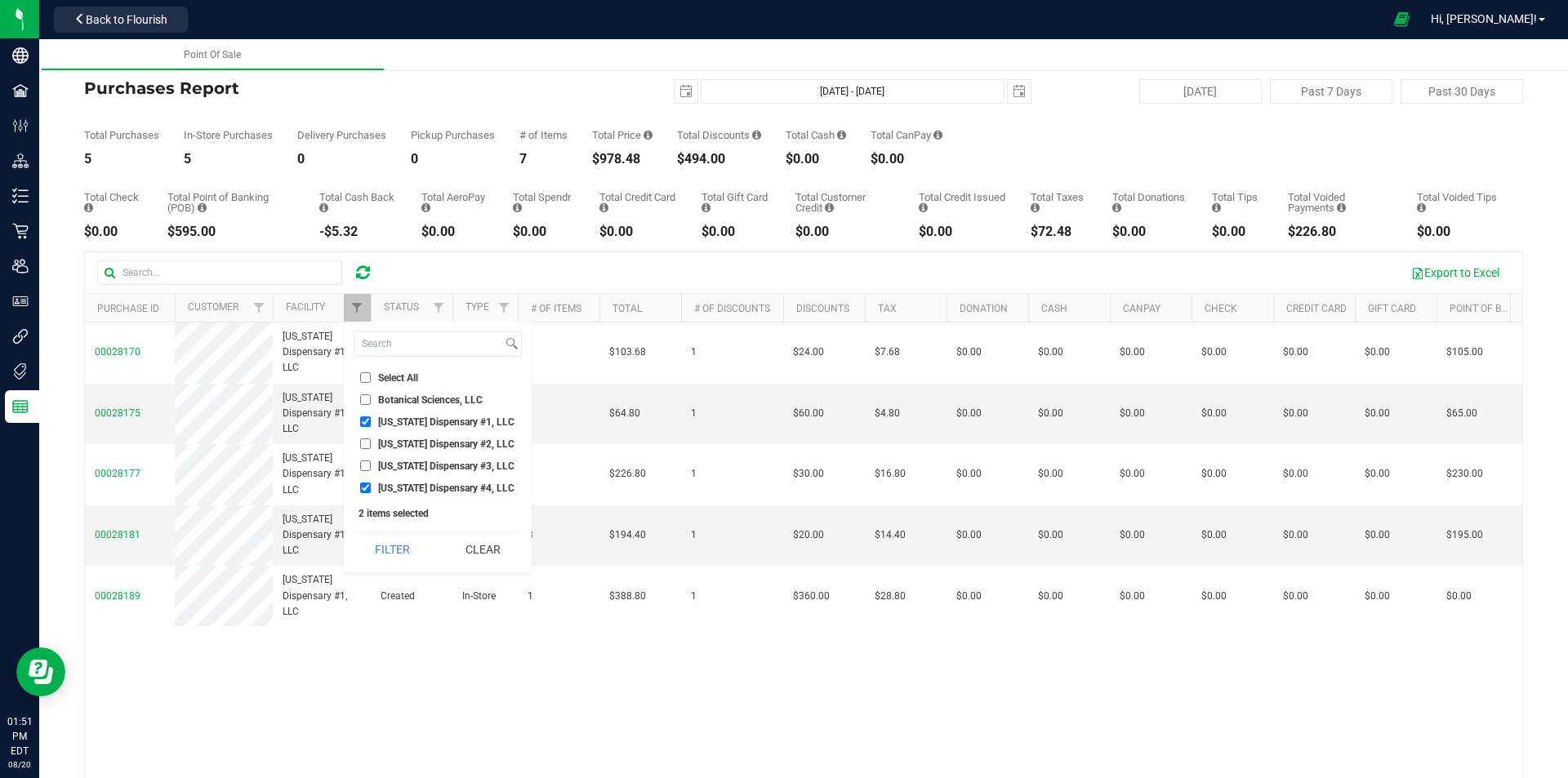
checkbox input "false"
click at [375, 555] on button "Filter" at bounding box center [393, 550] width 79 height 35
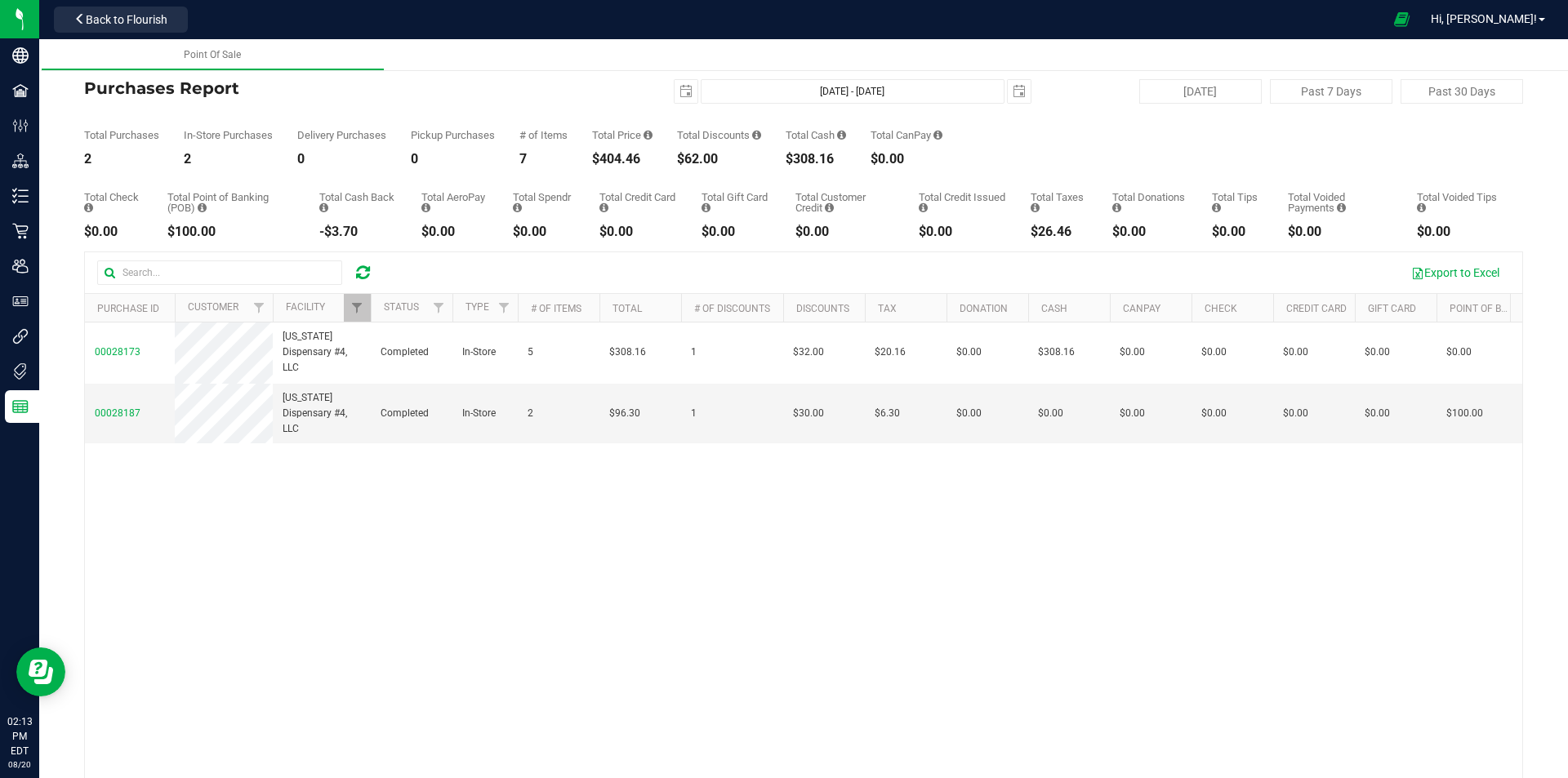
click at [357, 272] on icon at bounding box center [363, 273] width 14 height 17
